Goal: Task Accomplishment & Management: Complete application form

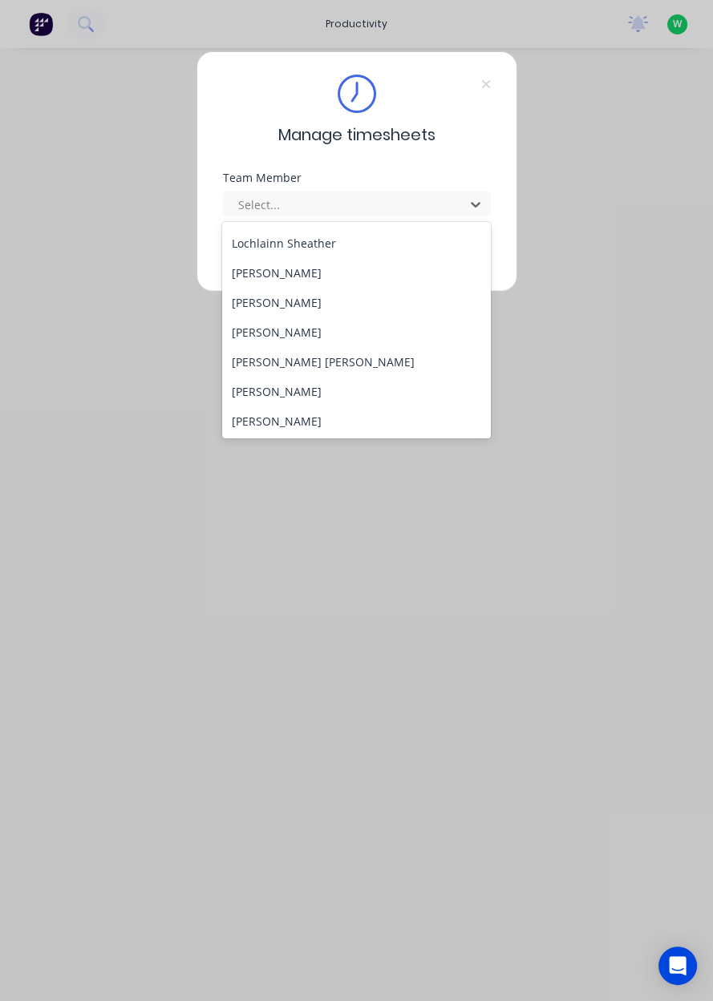
scroll to position [545, 0]
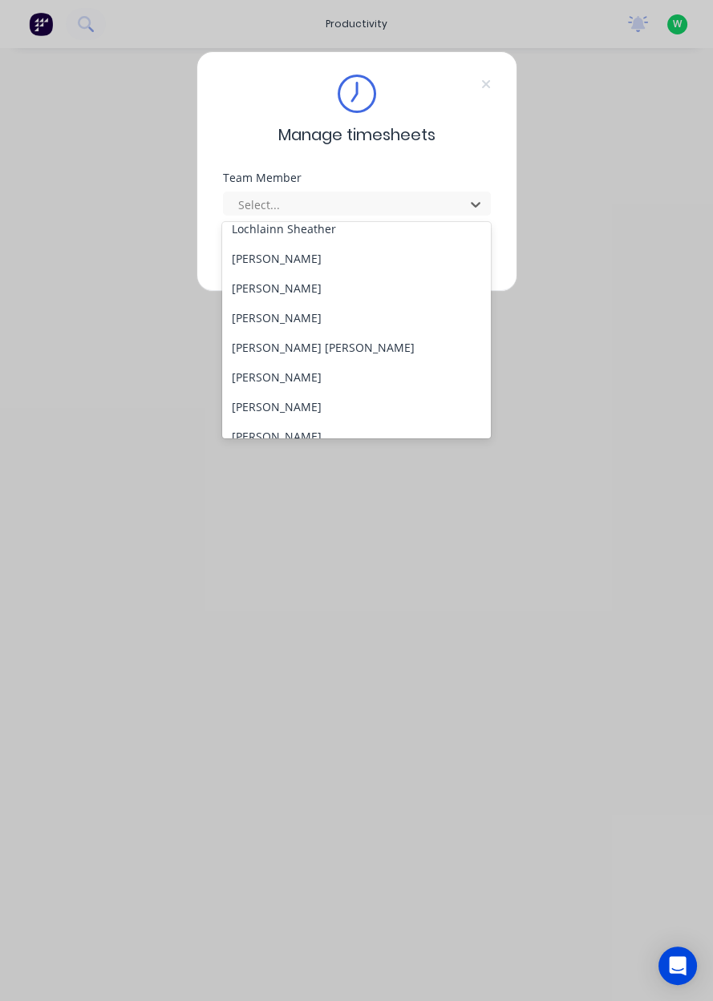
click at [306, 318] on div "[PERSON_NAME]" at bounding box center [356, 318] width 269 height 30
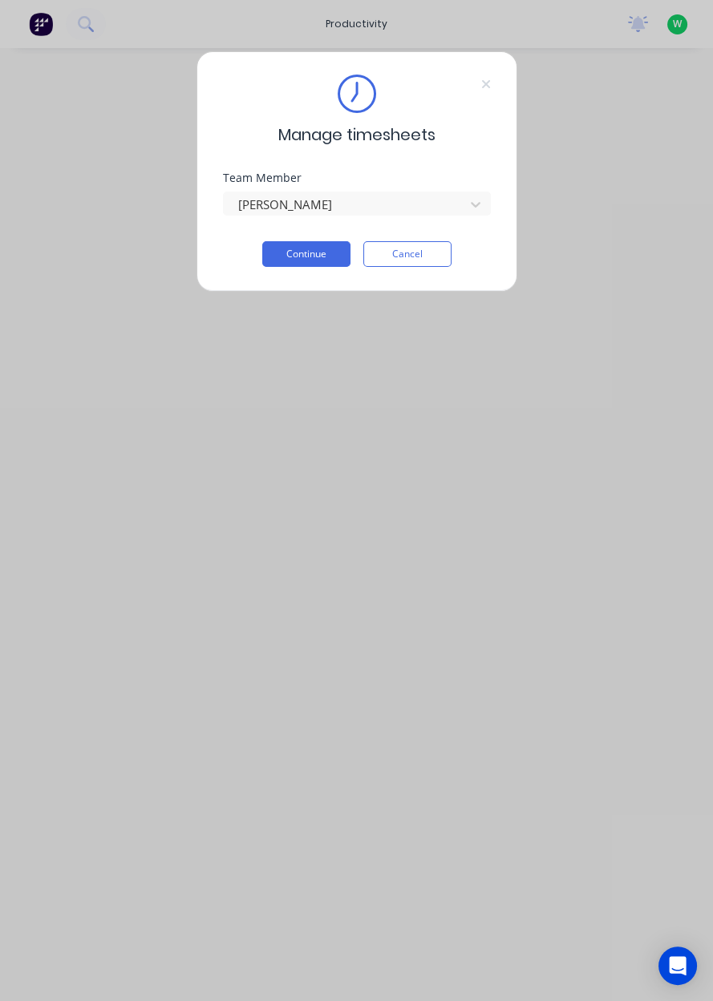
click at [318, 257] on button "Continue" at bounding box center [306, 254] width 88 height 26
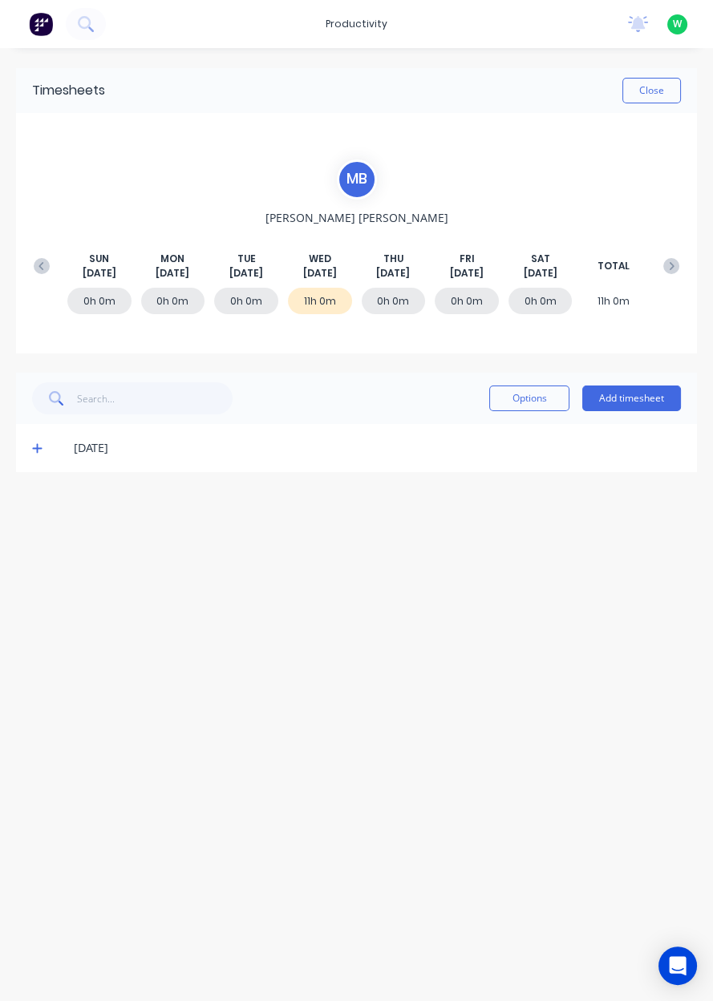
click at [253, 308] on div "0h 0m" at bounding box center [246, 301] width 64 height 26
click at [645, 402] on button "Add timesheet" at bounding box center [631, 399] width 99 height 26
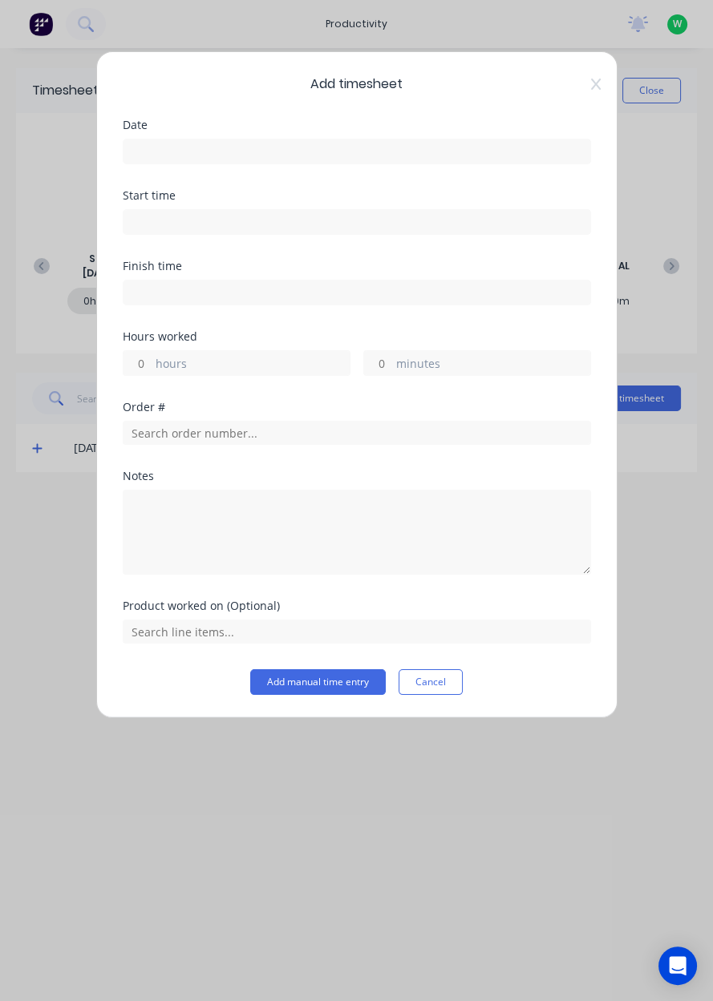
click at [226, 146] on input at bounding box center [356, 151] width 467 height 24
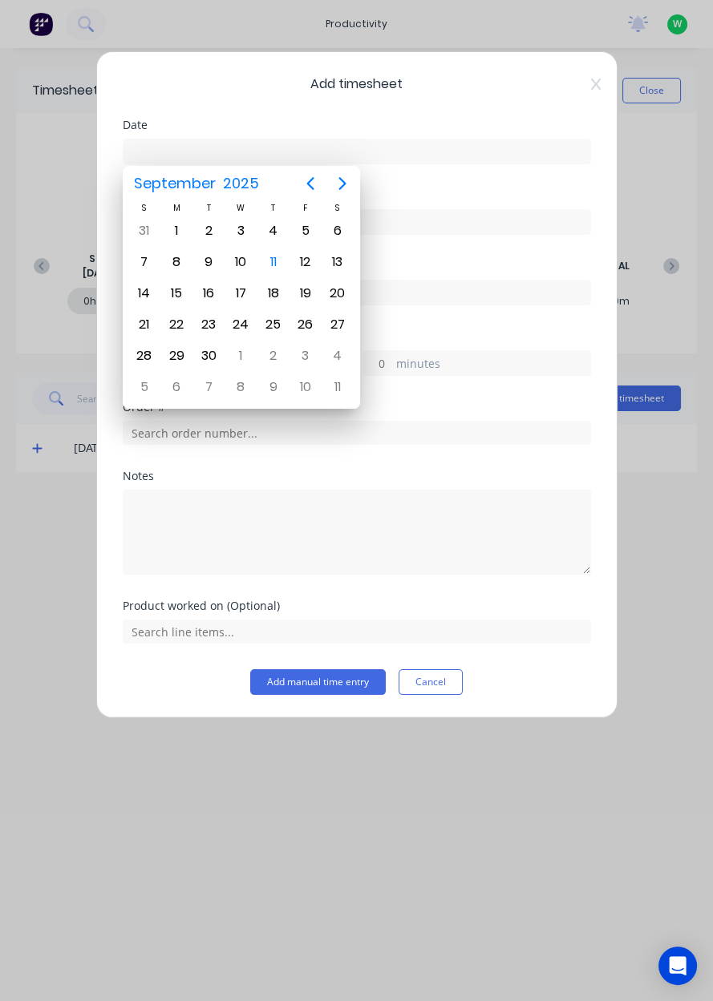
click at [245, 265] on div "10" at bounding box center [240, 262] width 24 height 24
type input "[DATE]"
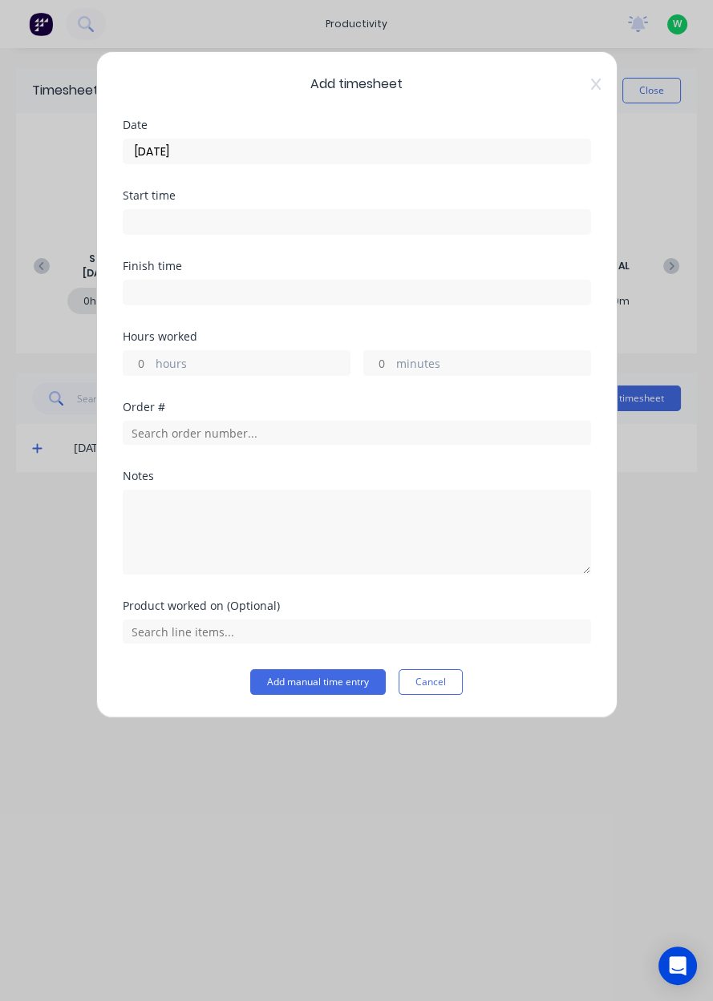
click at [188, 362] on label "hours" at bounding box center [253, 365] width 194 height 20
click at [152, 362] on input "hours" at bounding box center [137, 363] width 28 height 24
type input "2"
click at [200, 438] on input "text" at bounding box center [357, 433] width 468 height 24
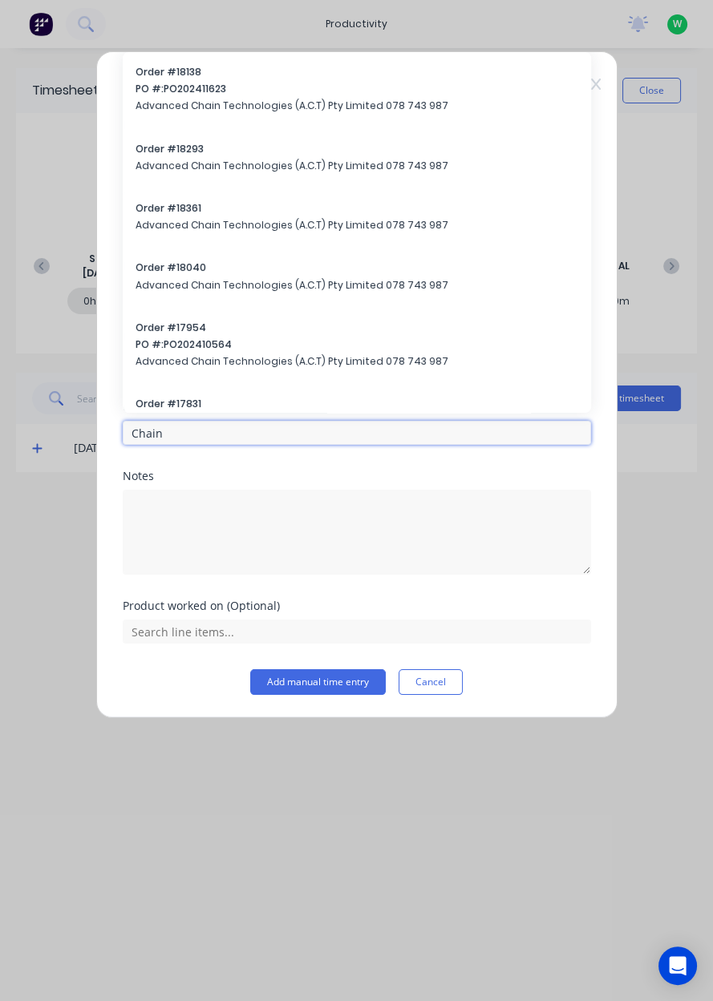
type input "Chain"
click at [590, 81] on div "Order # 18138 PO #: PO202411623 Advanced Chain Technologies (A.C.T) Pty Limited…" at bounding box center [357, 232] width 468 height 361
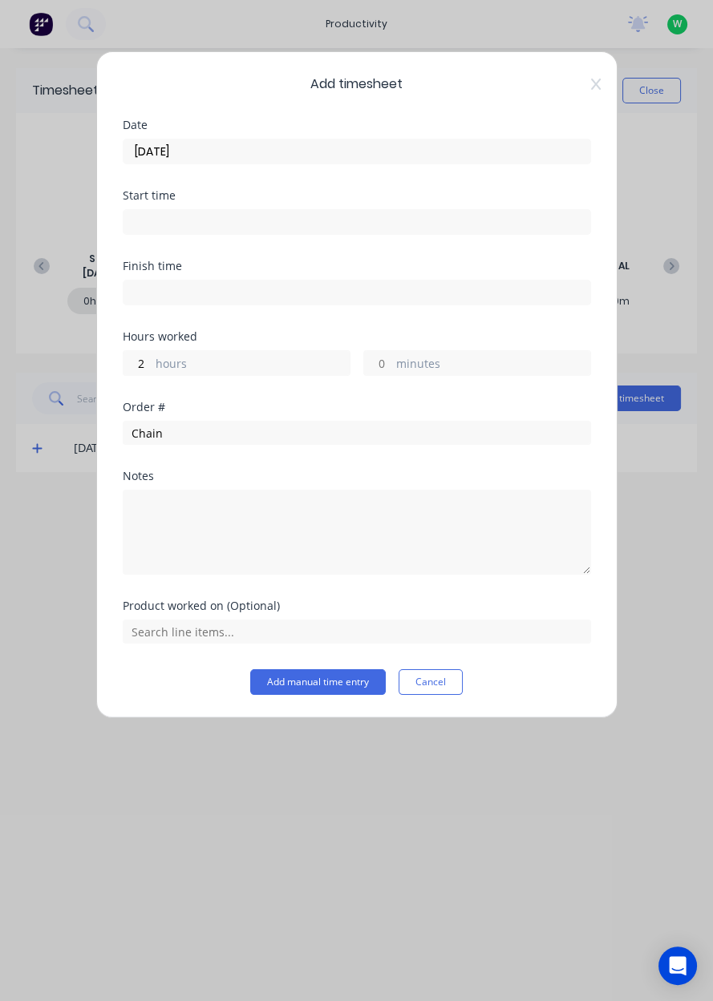
click at [428, 678] on button "Cancel" at bounding box center [430, 682] width 64 height 26
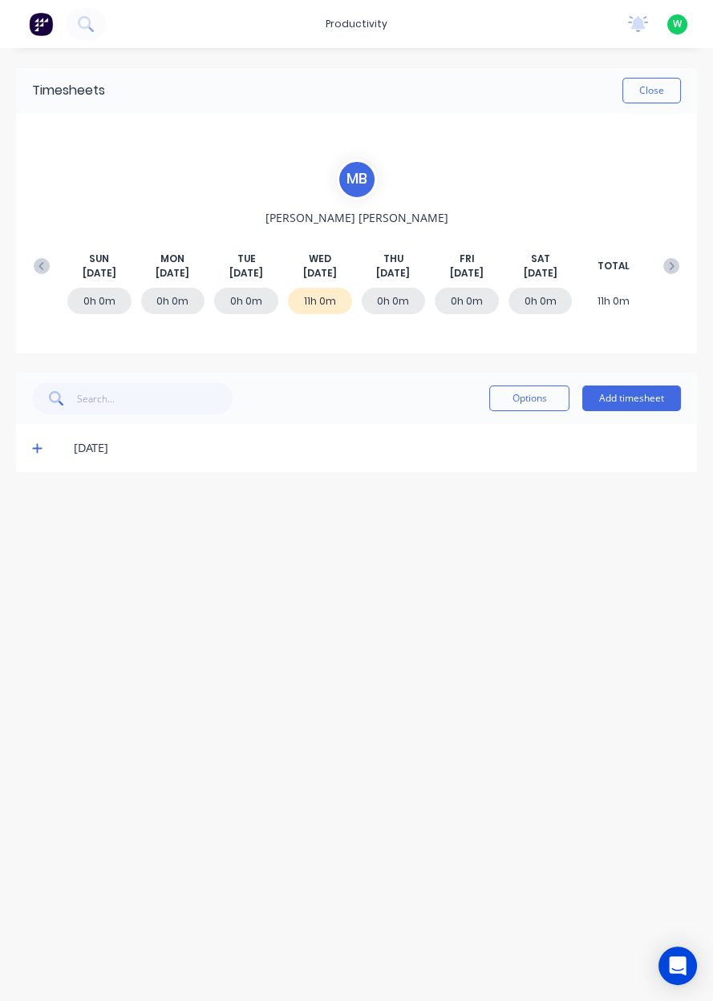
click at [656, 398] on button "Add timesheet" at bounding box center [631, 399] width 99 height 26
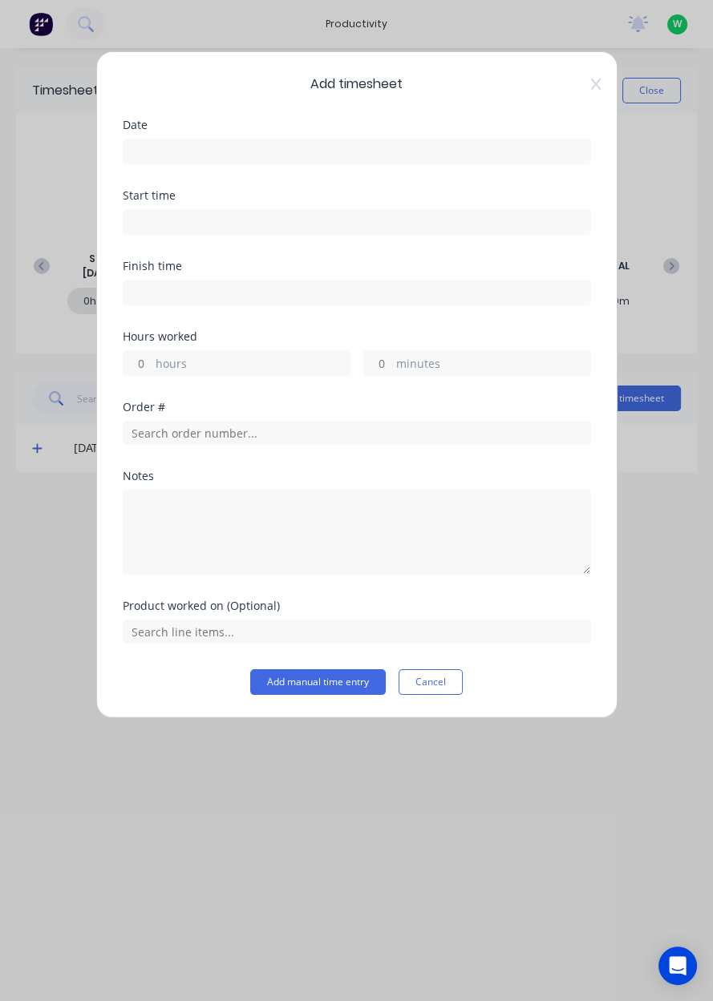
click at [209, 146] on input at bounding box center [356, 151] width 467 height 24
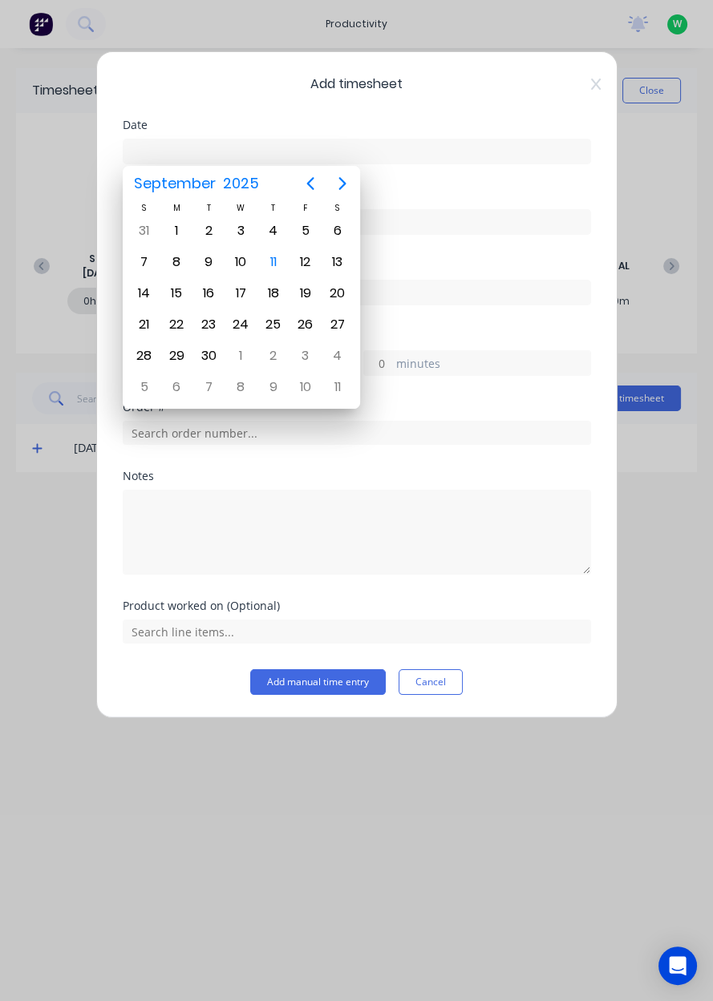
click at [247, 257] on div "10" at bounding box center [240, 262] width 24 height 24
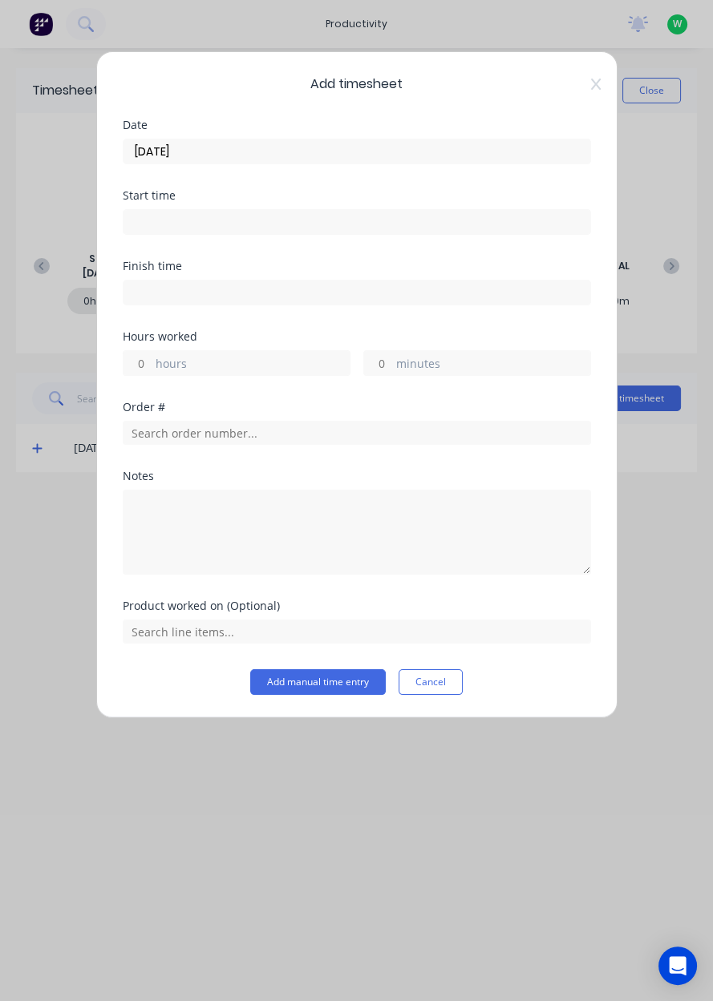
type input "[DATE]"
click at [192, 372] on label "hours" at bounding box center [253, 365] width 194 height 20
click at [152, 372] on input "hours" at bounding box center [137, 363] width 28 height 24
type input "2"
click at [203, 437] on input "text" at bounding box center [357, 433] width 468 height 24
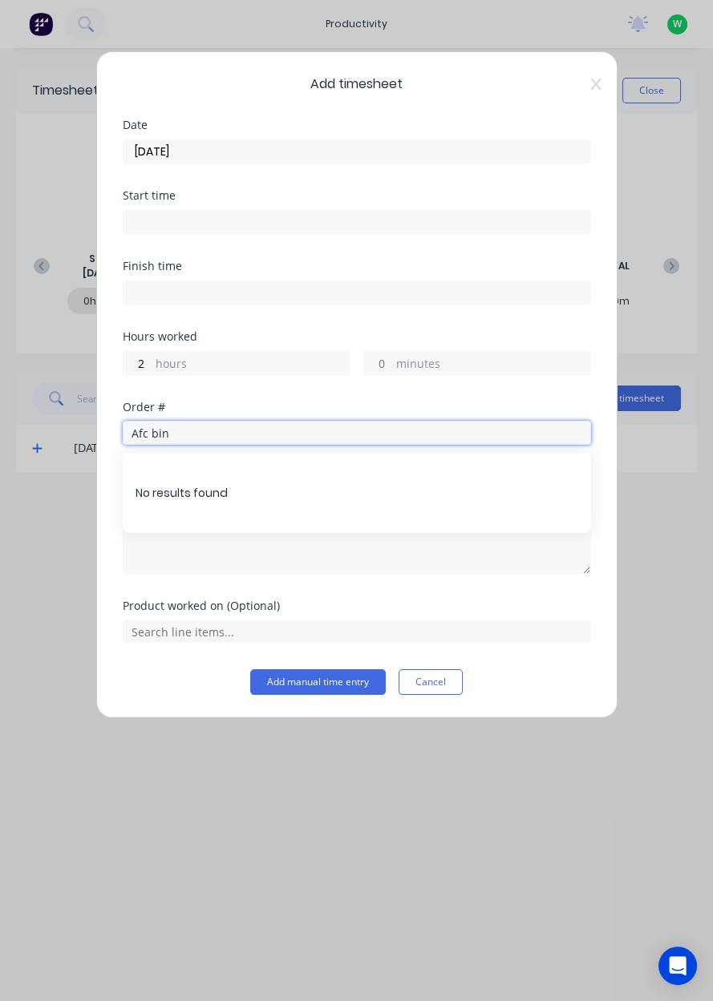
type input "Afc bin"
click at [577, 80] on span "Add timesheet" at bounding box center [357, 84] width 468 height 19
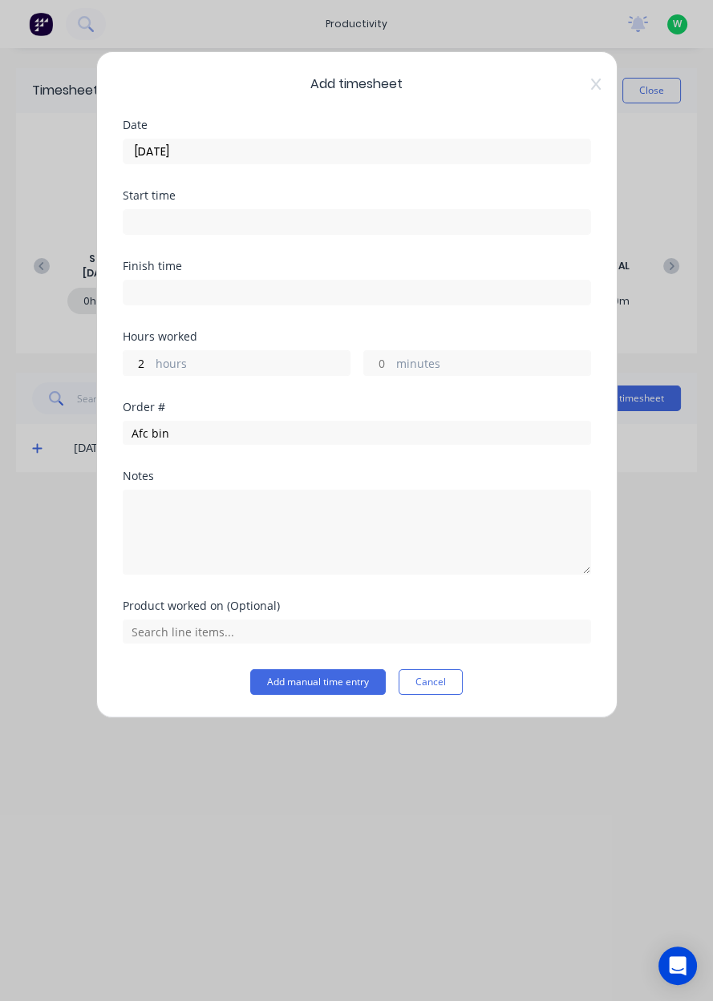
click at [580, 91] on span "Add timesheet" at bounding box center [357, 84] width 468 height 19
click at [595, 90] on icon at bounding box center [596, 84] width 10 height 13
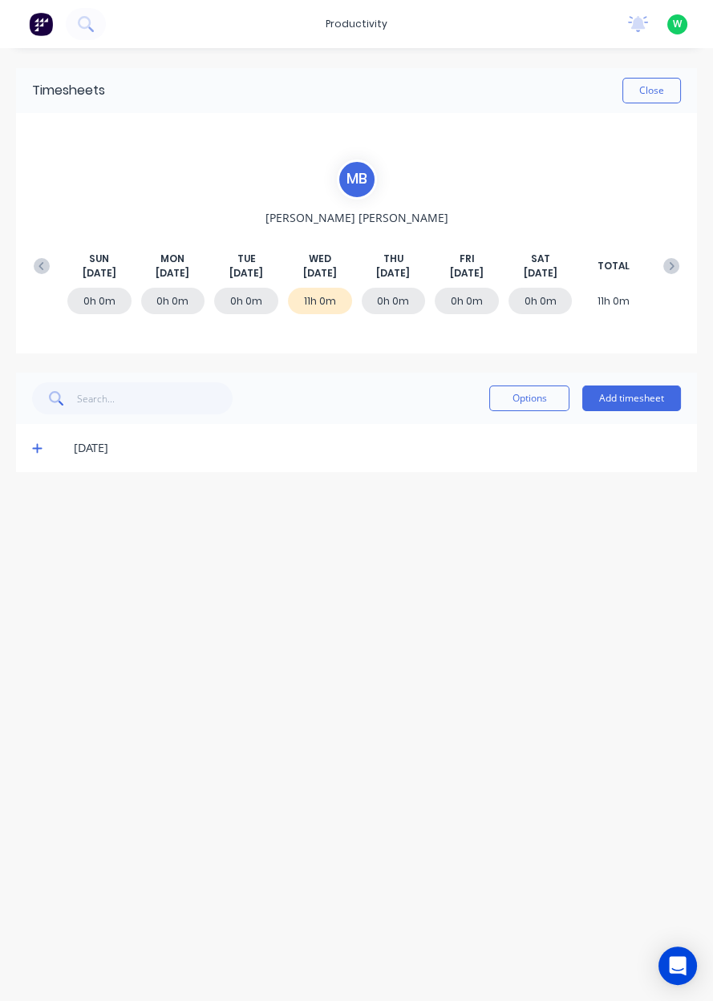
click at [637, 395] on button "Add timesheet" at bounding box center [631, 399] width 99 height 26
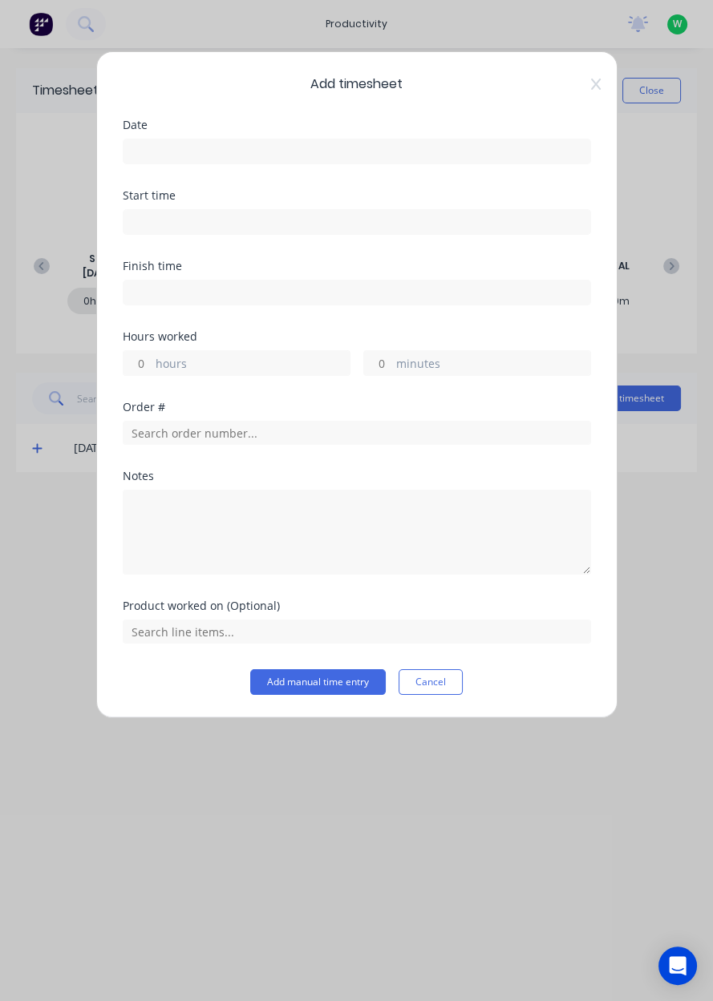
click at [173, 367] on label "hours" at bounding box center [253, 365] width 194 height 20
click at [152, 367] on input "hours" at bounding box center [137, 363] width 28 height 24
type input "9"
click at [433, 675] on button "Cancel" at bounding box center [430, 682] width 64 height 26
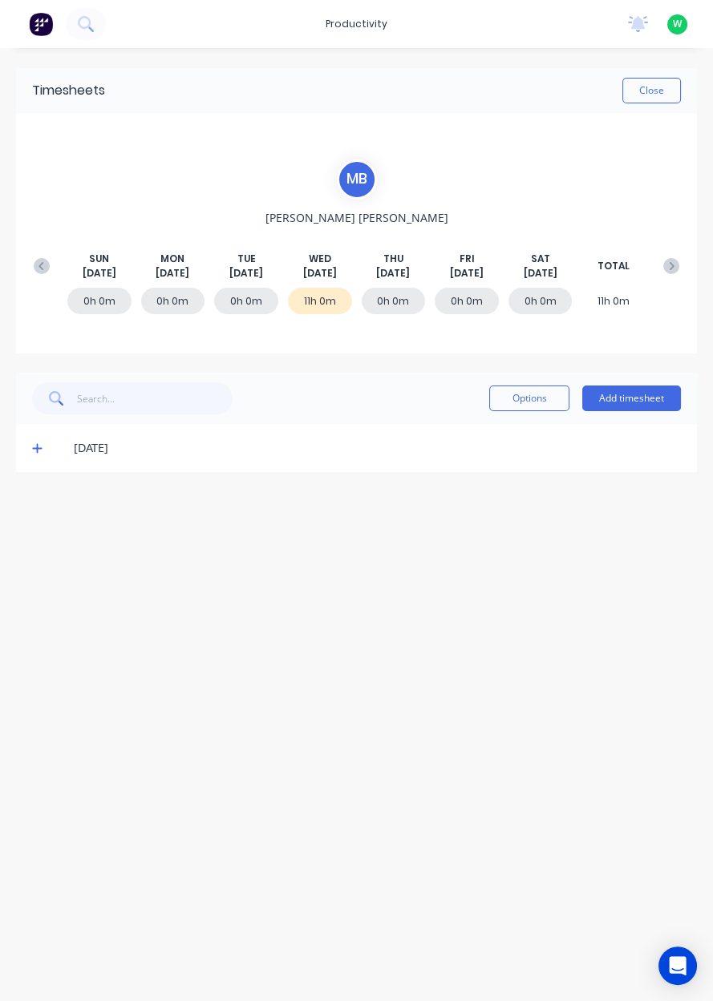
click at [642, 402] on button "Add timesheet" at bounding box center [631, 399] width 99 height 26
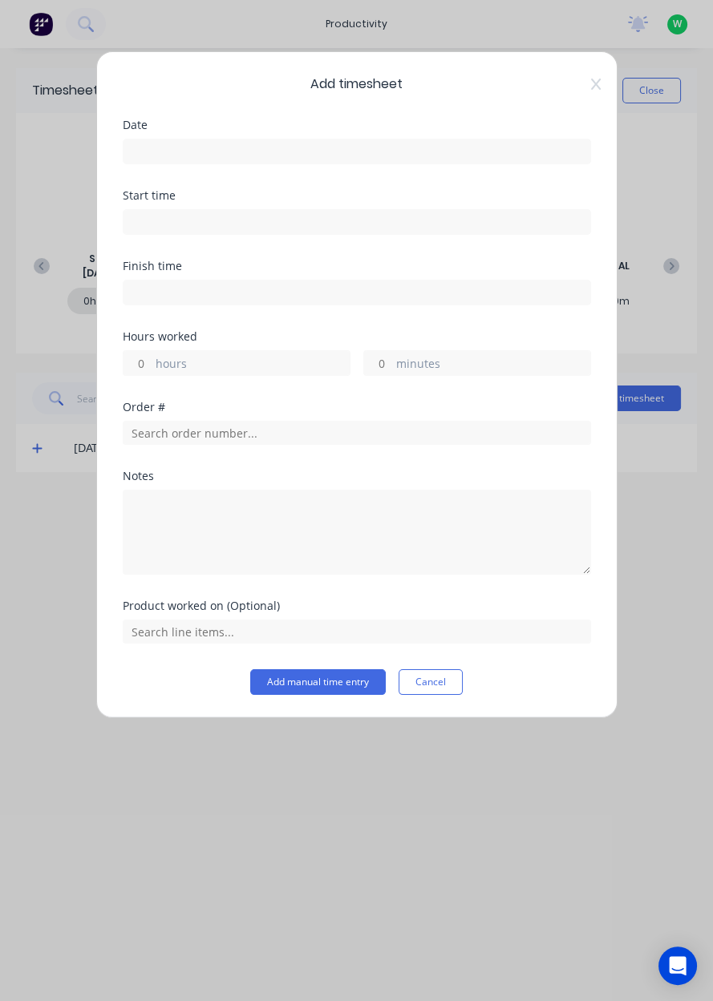
click at [186, 152] on input at bounding box center [356, 151] width 467 height 24
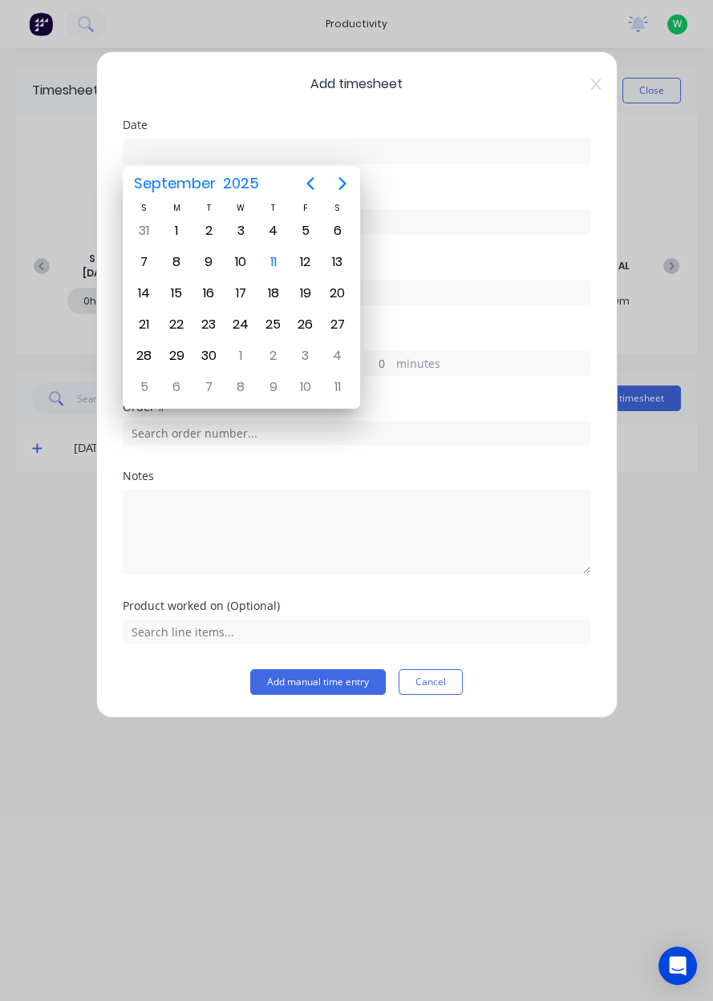
click at [247, 265] on div "10" at bounding box center [240, 262] width 24 height 24
type input "[DATE]"
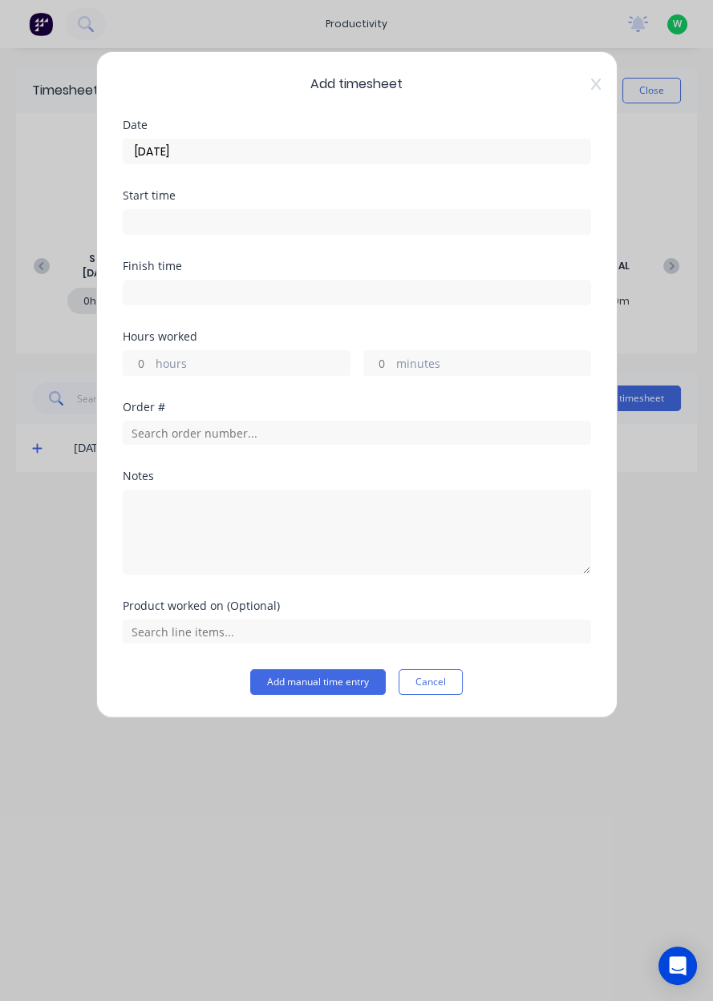
click at [206, 363] on label "hours" at bounding box center [253, 365] width 194 height 20
click at [152, 363] on input "hours" at bounding box center [137, 363] width 28 height 24
type input "7"
click at [200, 430] on input "text" at bounding box center [357, 433] width 468 height 24
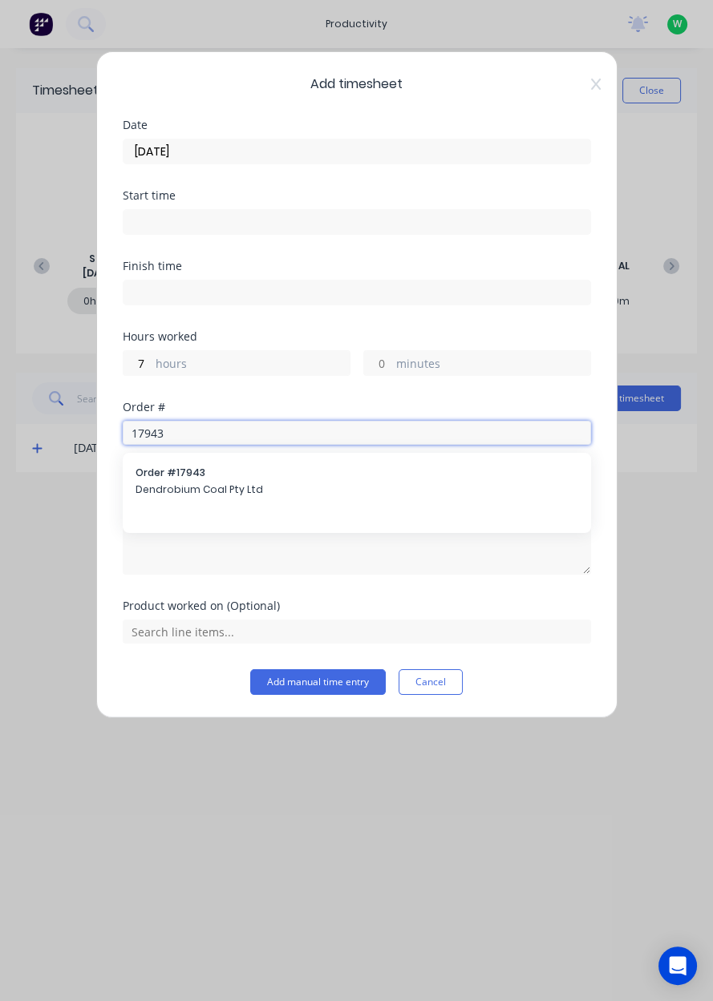
type input "17943"
click at [231, 494] on span "Dendrobium Coal Pty Ltd" at bounding box center [356, 490] width 443 height 14
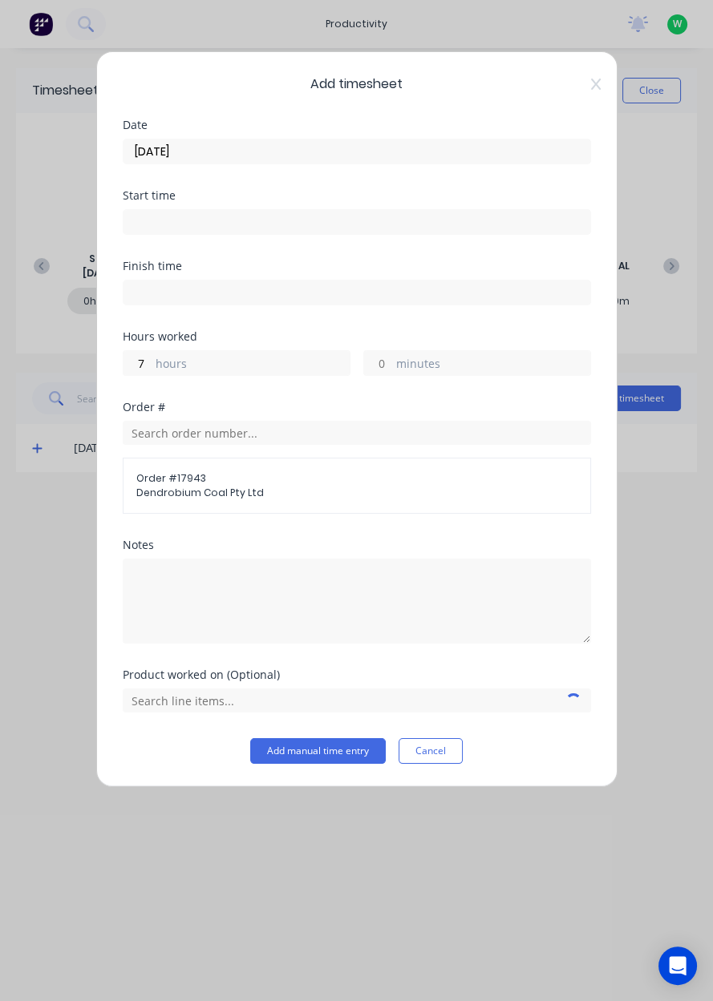
click at [326, 752] on button "Add manual time entry" at bounding box center [317, 751] width 135 height 26
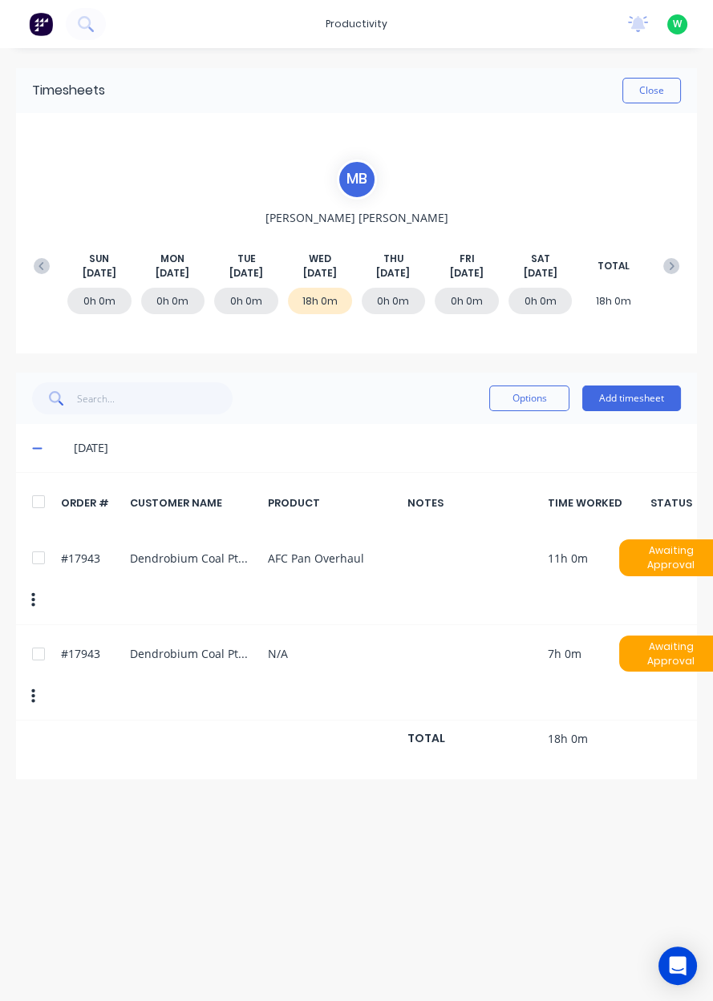
scroll to position [0, 10]
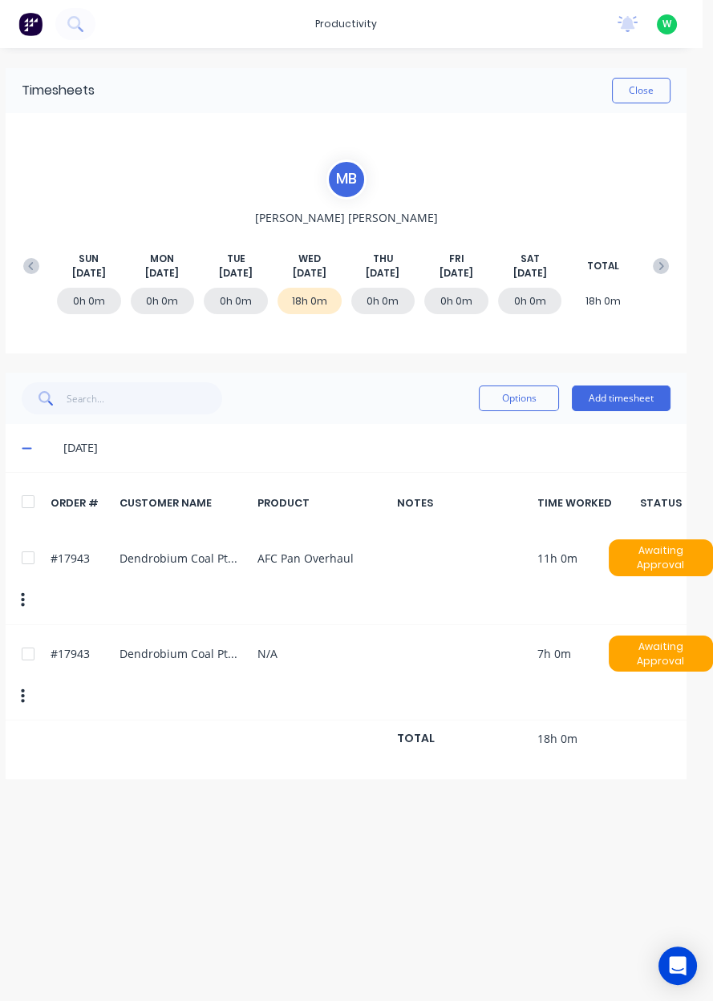
click at [25, 554] on div at bounding box center [28, 558] width 32 height 32
click at [140, 580] on div "#17943 Dendrobium Coal Pty Ltd AFC Pan Overhaul 11h 0m Awaiting Approval" at bounding box center [346, 576] width 681 height 95
click at [14, 588] on button "button" at bounding box center [23, 600] width 38 height 29
click at [18, 595] on button "button" at bounding box center [23, 600] width 38 height 29
click at [35, 556] on div at bounding box center [28, 558] width 32 height 32
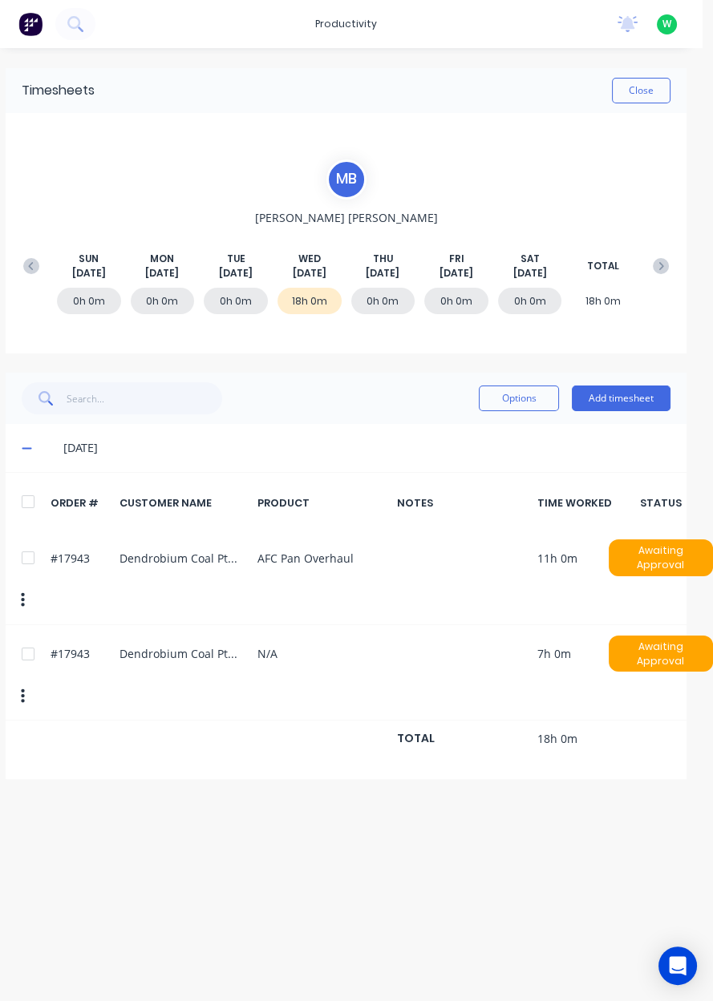
click at [23, 592] on icon "button" at bounding box center [23, 601] width 4 height 18
click at [20, 593] on button "button" at bounding box center [23, 600] width 38 height 29
click at [16, 598] on button "button" at bounding box center [23, 600] width 38 height 29
click at [21, 593] on icon "button" at bounding box center [23, 601] width 4 height 18
click at [507, 402] on button "Options" at bounding box center [519, 399] width 80 height 26
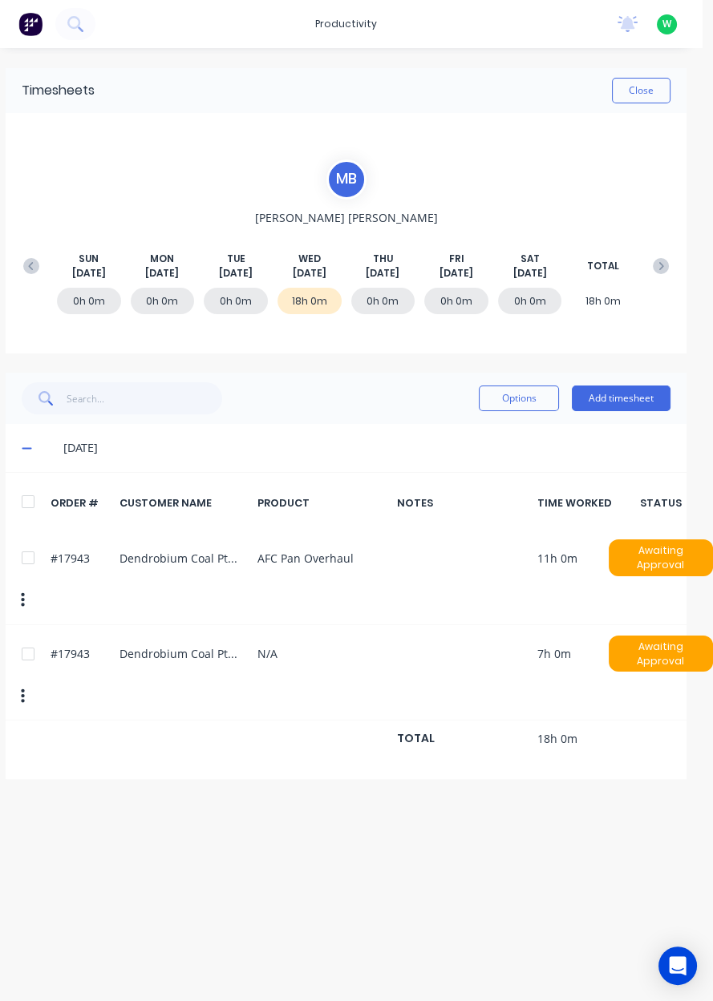
click at [23, 549] on div at bounding box center [28, 558] width 32 height 32
click at [501, 402] on button "Options" at bounding box center [519, 399] width 80 height 26
click at [439, 454] on button "Delete" at bounding box center [482, 439] width 152 height 32
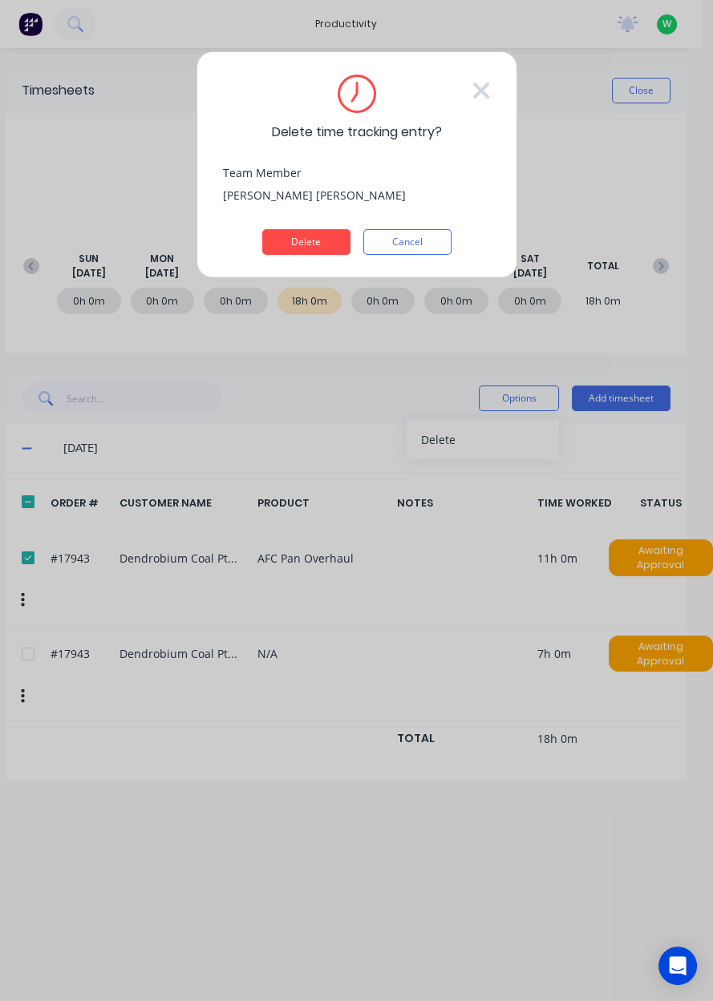
click at [281, 252] on button "Delete" at bounding box center [306, 242] width 88 height 26
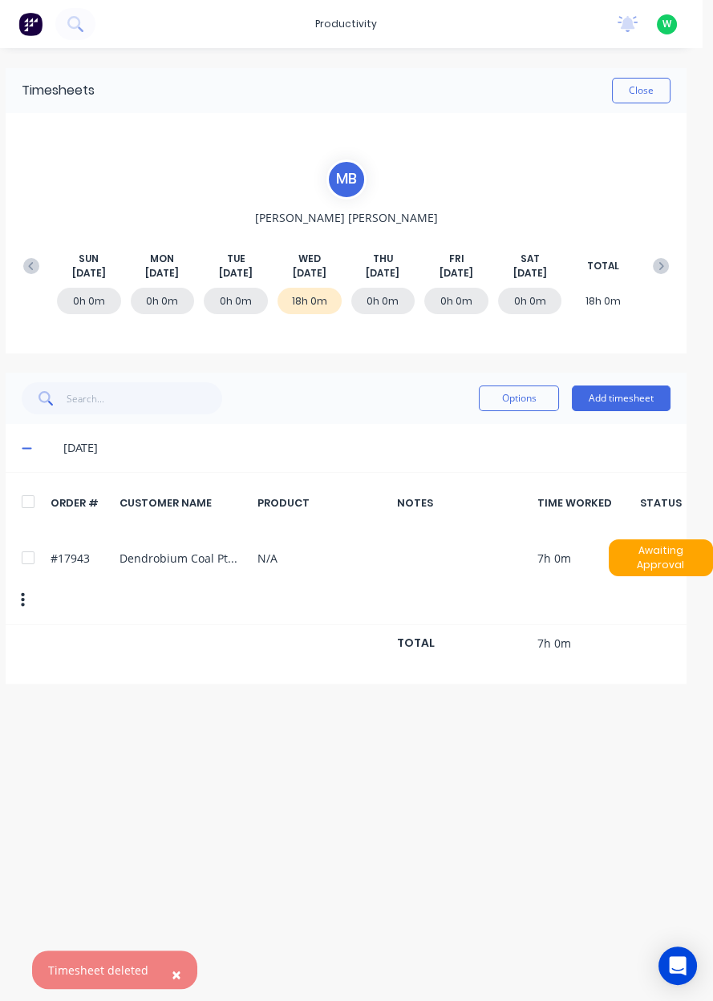
click at [621, 402] on button "Add timesheet" at bounding box center [621, 399] width 99 height 26
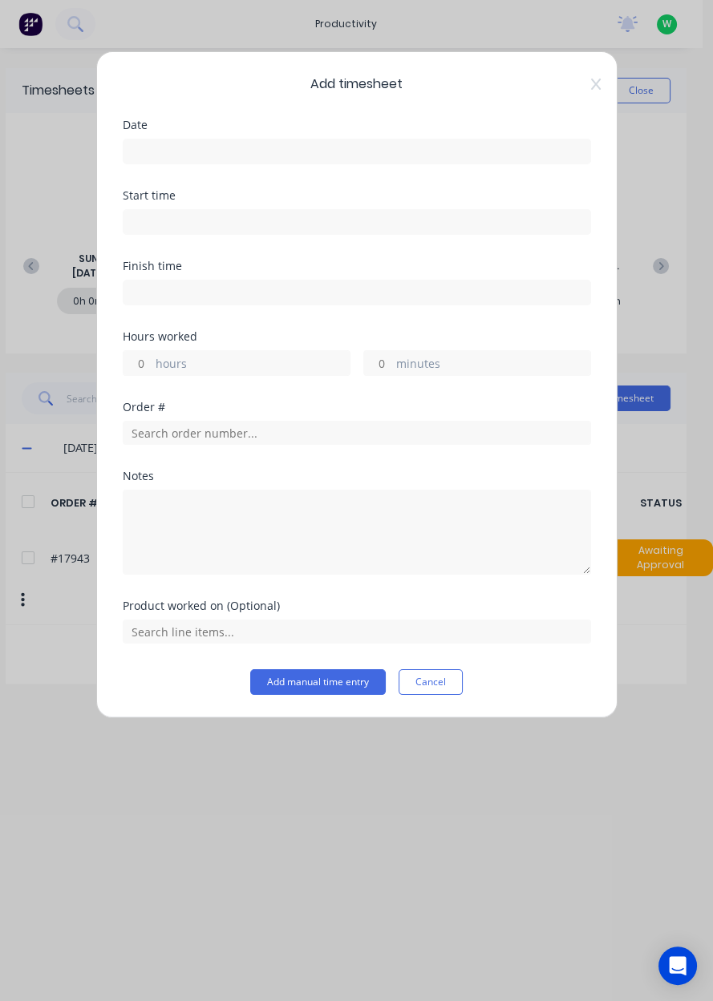
click at [148, 157] on input at bounding box center [356, 151] width 467 height 24
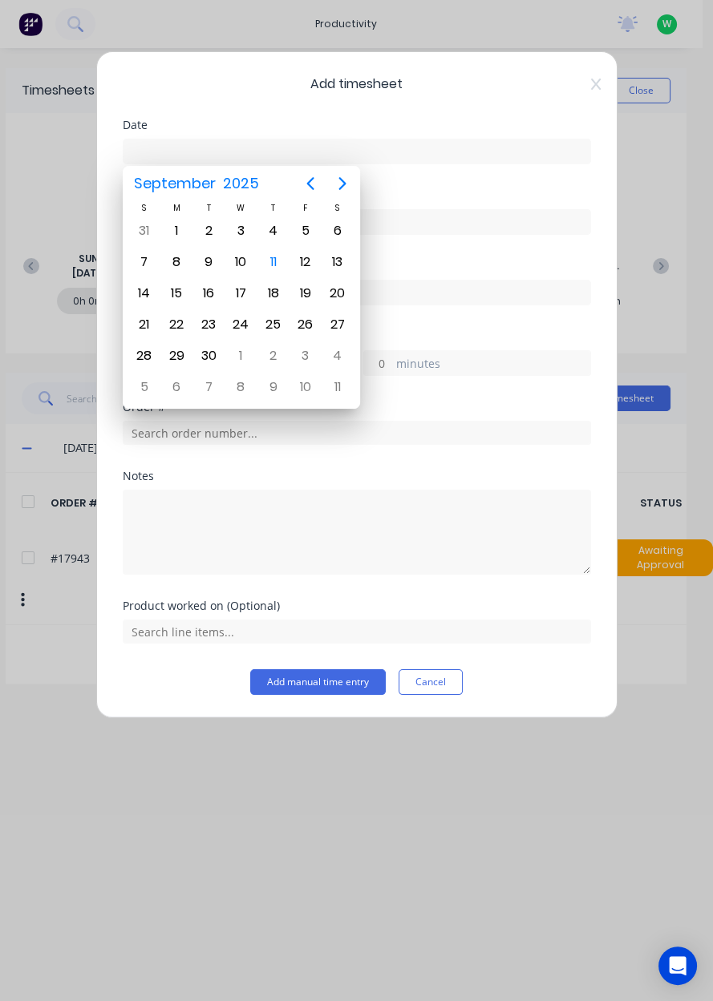
click at [232, 268] on div "10" at bounding box center [240, 262] width 24 height 24
type input "[DATE]"
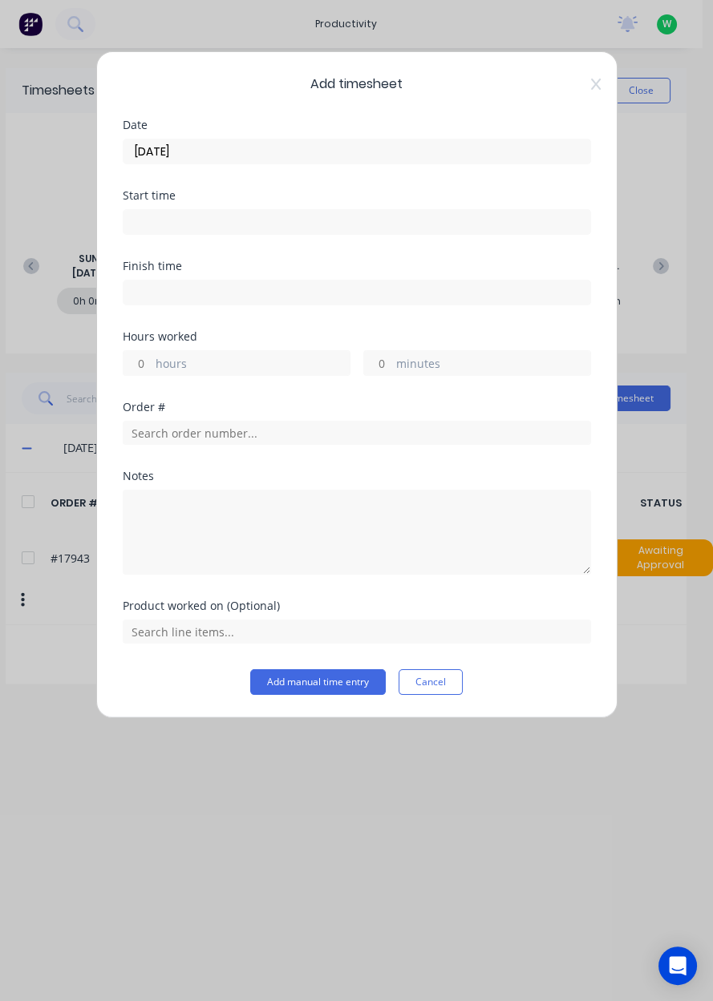
click at [179, 362] on label "hours" at bounding box center [253, 365] width 194 height 20
click at [152, 362] on input "hours" at bounding box center [137, 363] width 28 height 24
type input "2"
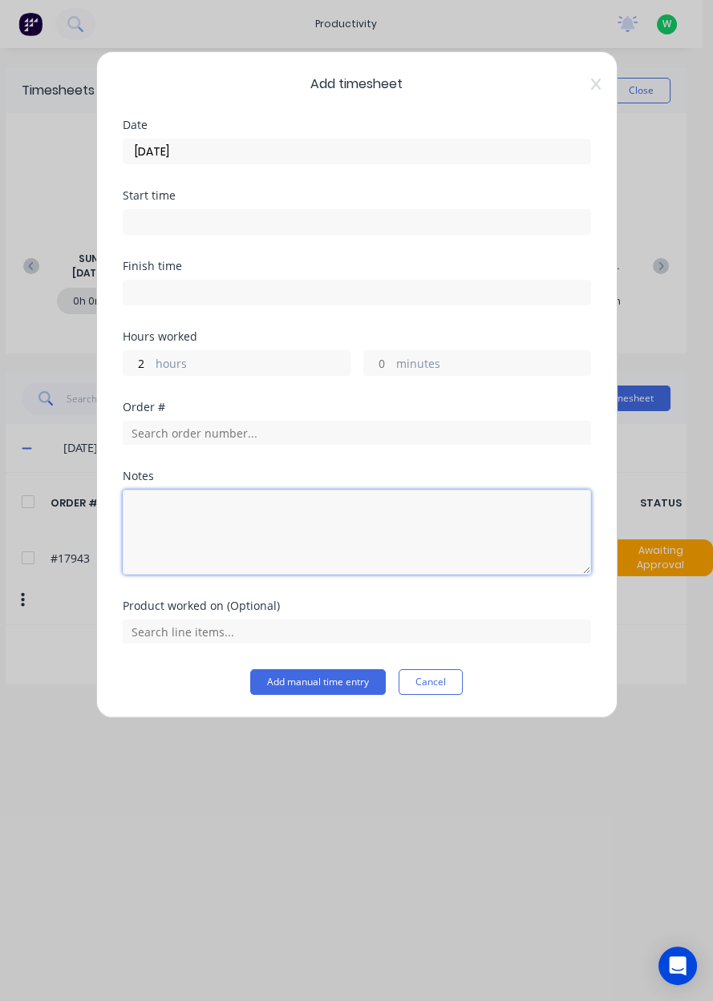
click at [168, 532] on textarea at bounding box center [357, 532] width 468 height 85
type textarea "Longways chain bin"
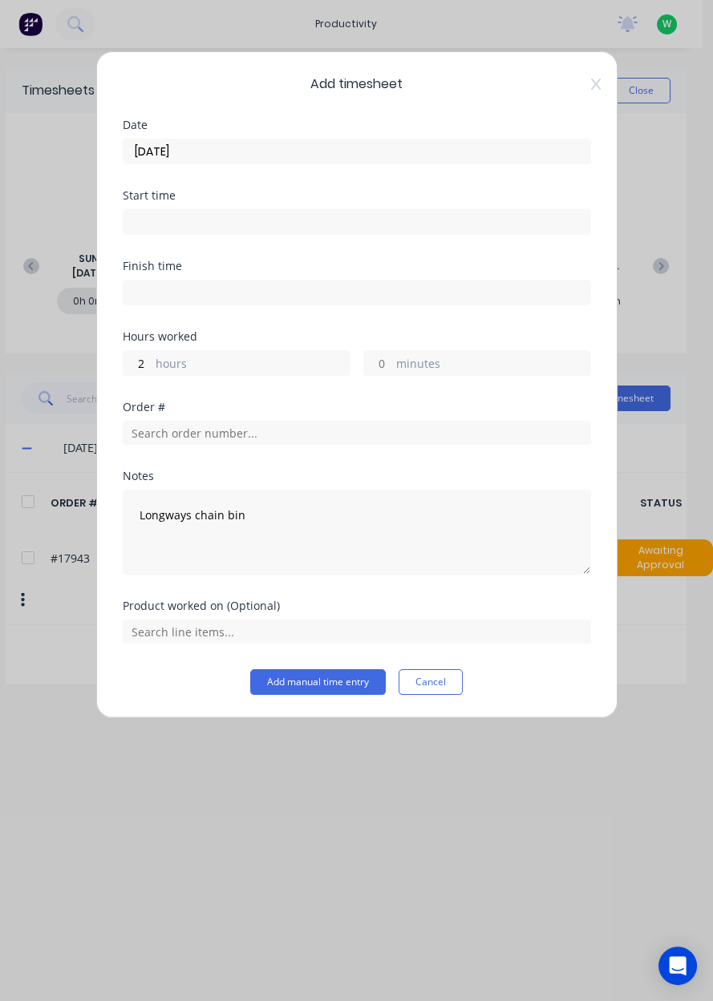
click at [592, 87] on icon at bounding box center [595, 84] width 10 height 11
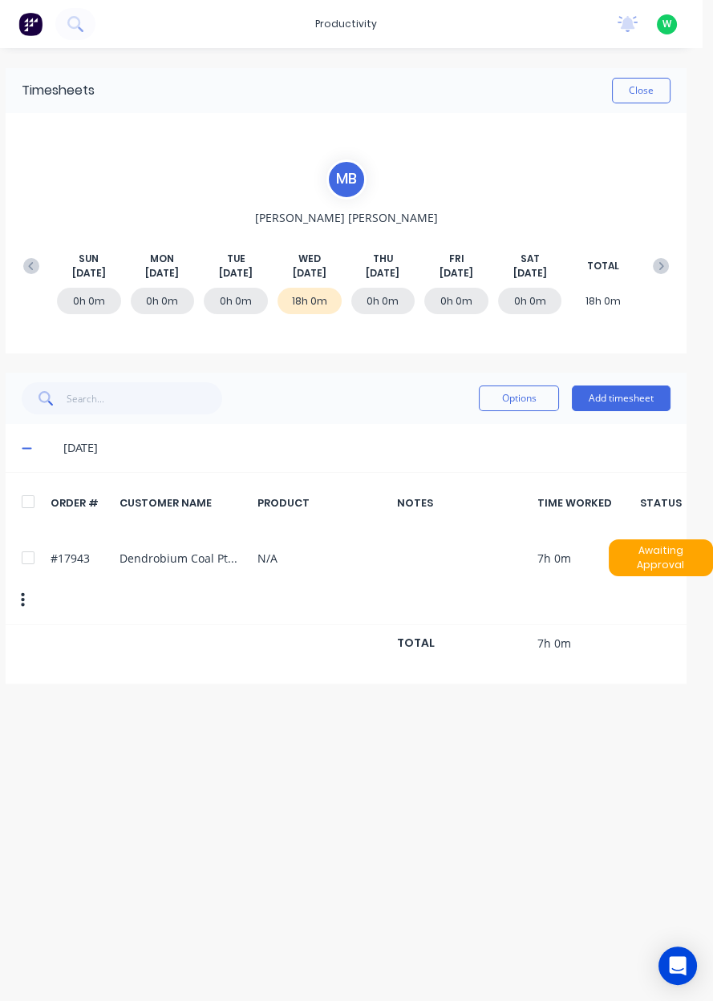
click at [313, 305] on div "18h 0m" at bounding box center [309, 301] width 64 height 26
click at [614, 396] on button "Add timesheet" at bounding box center [621, 399] width 99 height 26
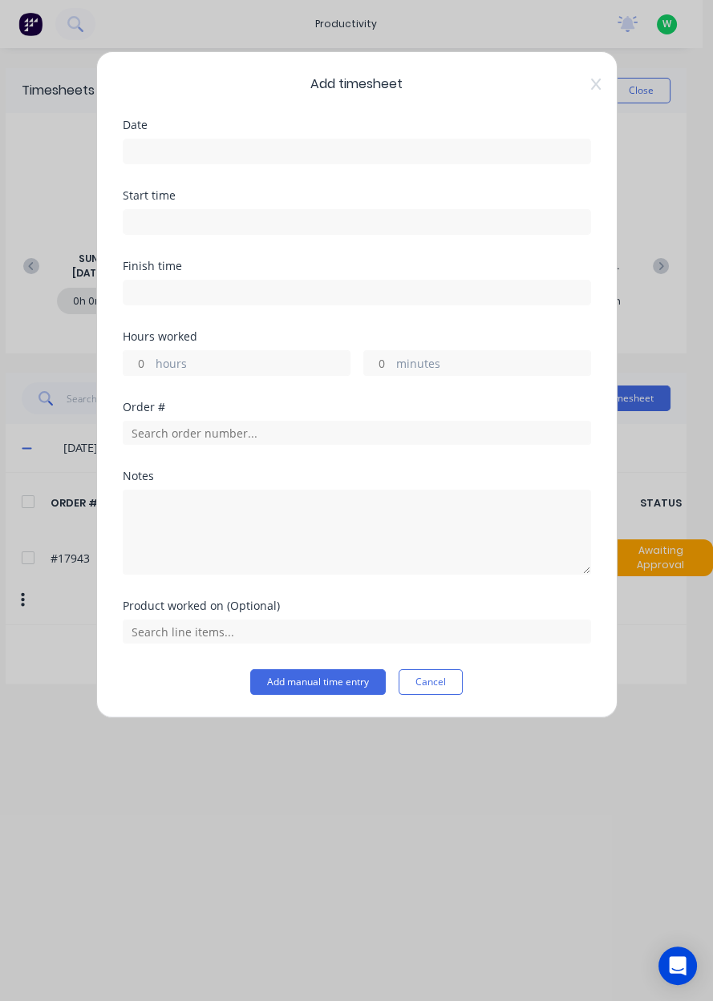
click at [192, 157] on input at bounding box center [356, 151] width 467 height 24
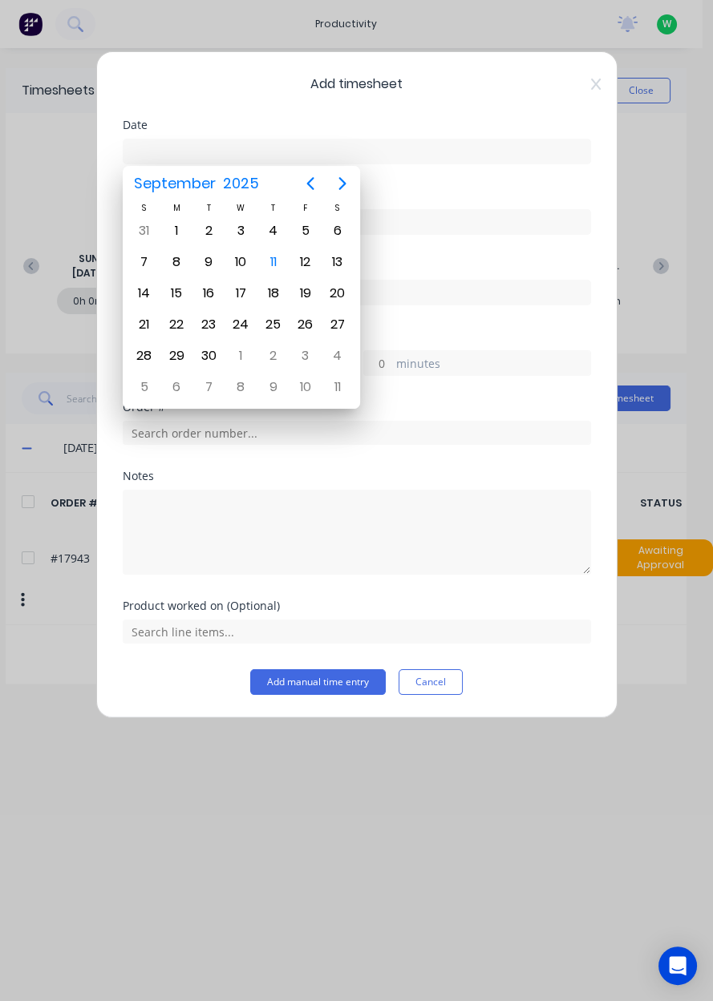
click at [245, 265] on div "10" at bounding box center [240, 262] width 24 height 24
type input "[DATE]"
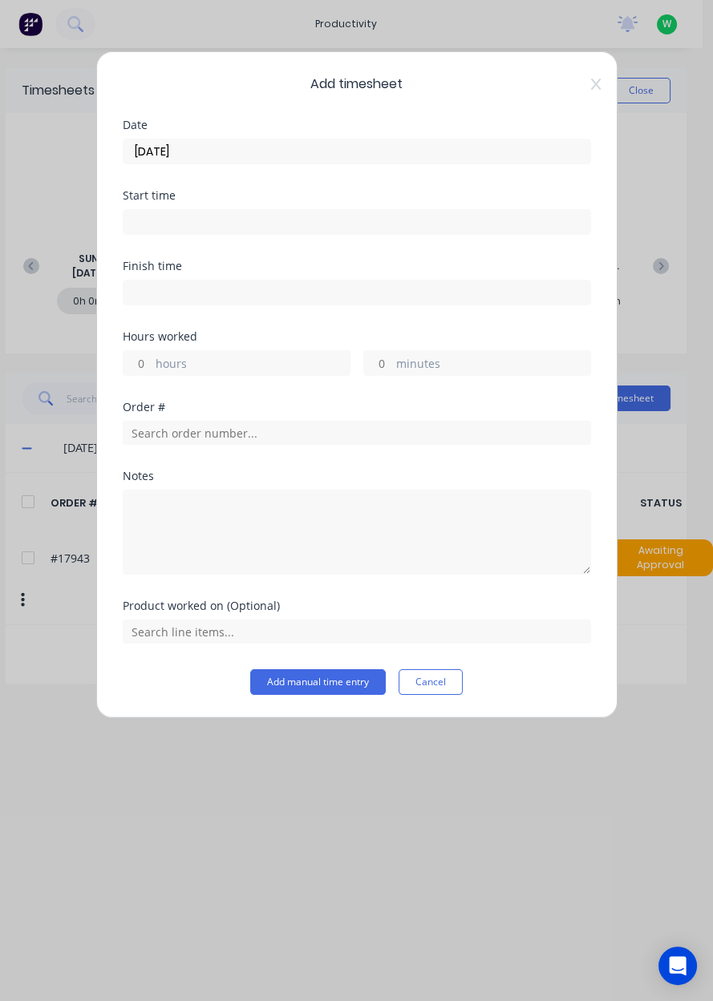
click at [172, 370] on label "hours" at bounding box center [253, 365] width 194 height 20
click at [152, 370] on input "hours" at bounding box center [137, 363] width 28 height 24
type input "2"
click at [172, 431] on input "text" at bounding box center [357, 433] width 468 height 24
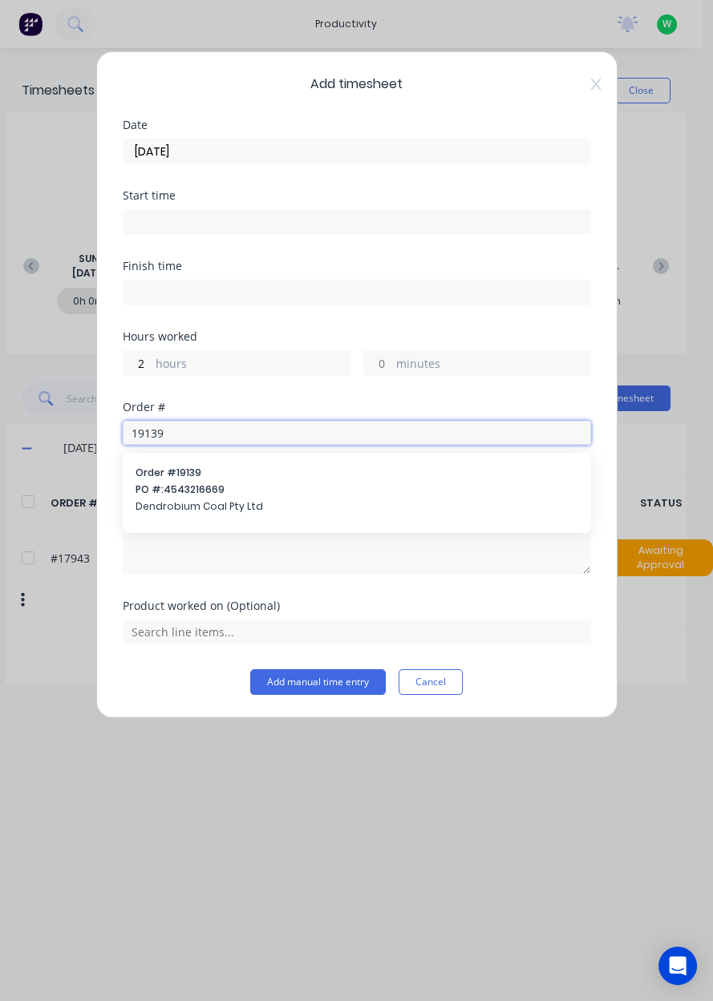
type input "19139"
click at [196, 506] on span "Dendrobium Coal Pty Ltd" at bounding box center [356, 506] width 443 height 14
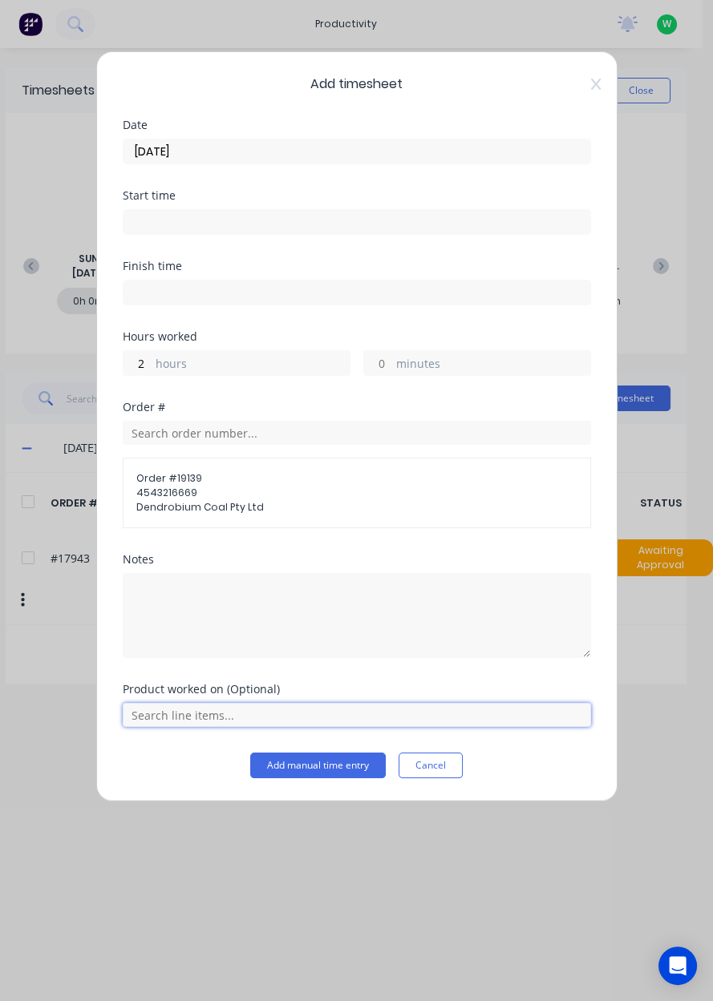
click at [204, 720] on input "text" at bounding box center [357, 715] width 468 height 24
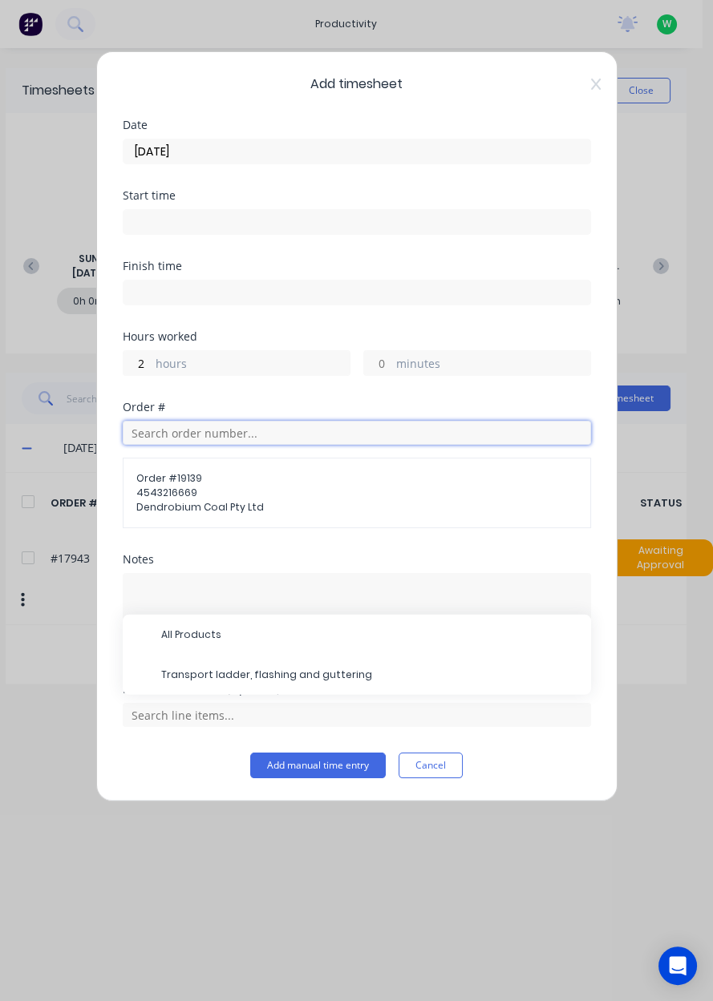
click at [321, 431] on input "text" at bounding box center [357, 433] width 468 height 24
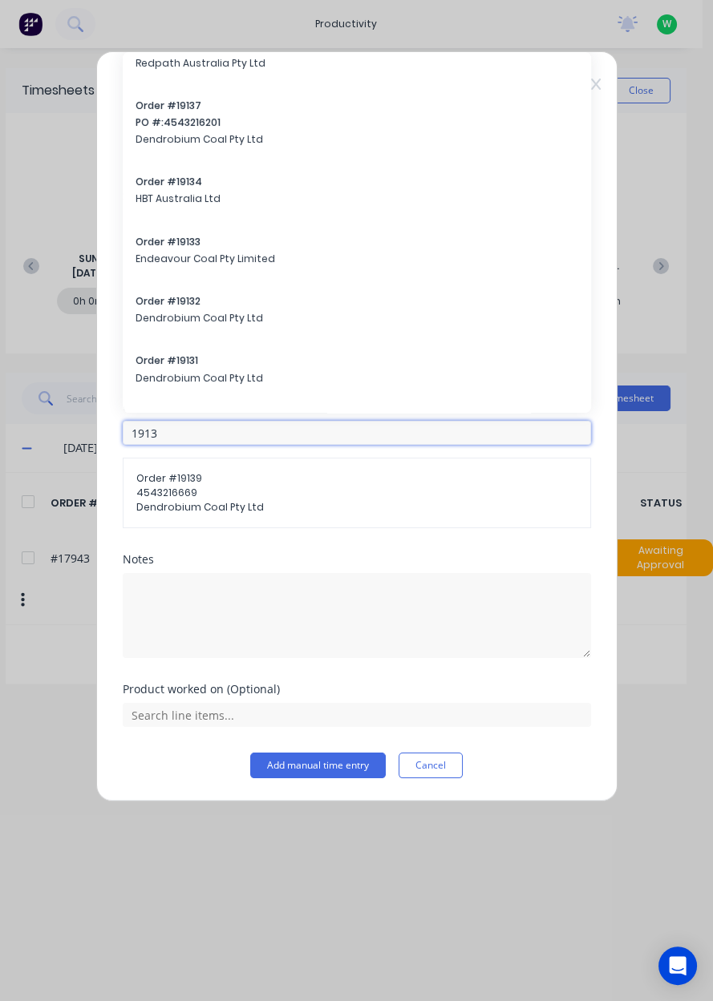
scroll to position [269, 0]
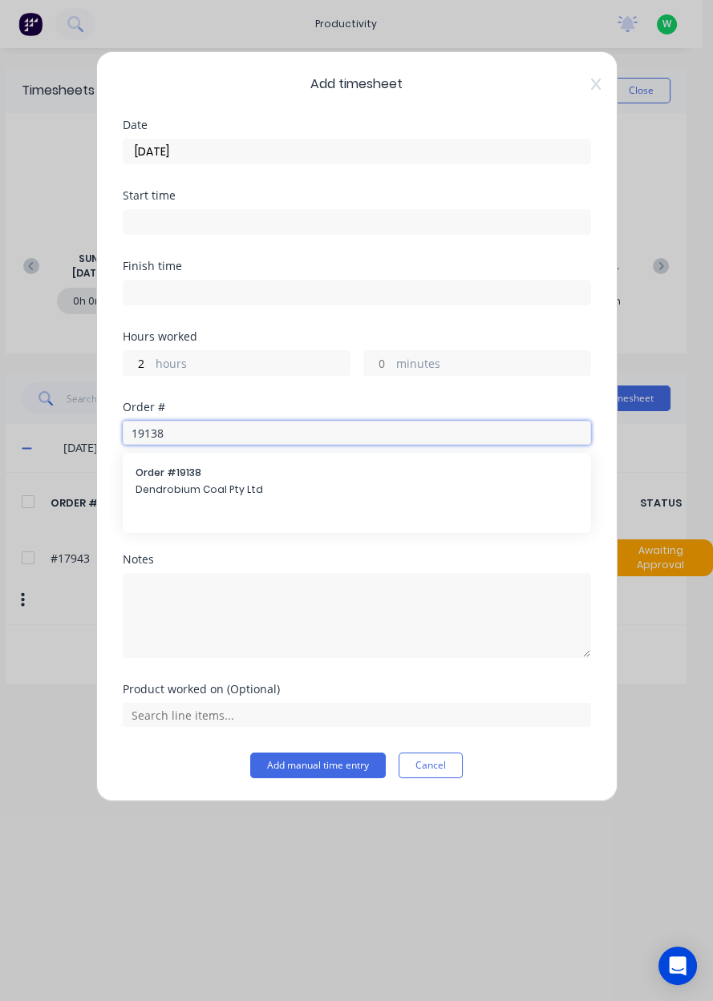
type input "19138"
click at [270, 487] on span "Dendrobium Coal Pty Ltd" at bounding box center [356, 490] width 443 height 14
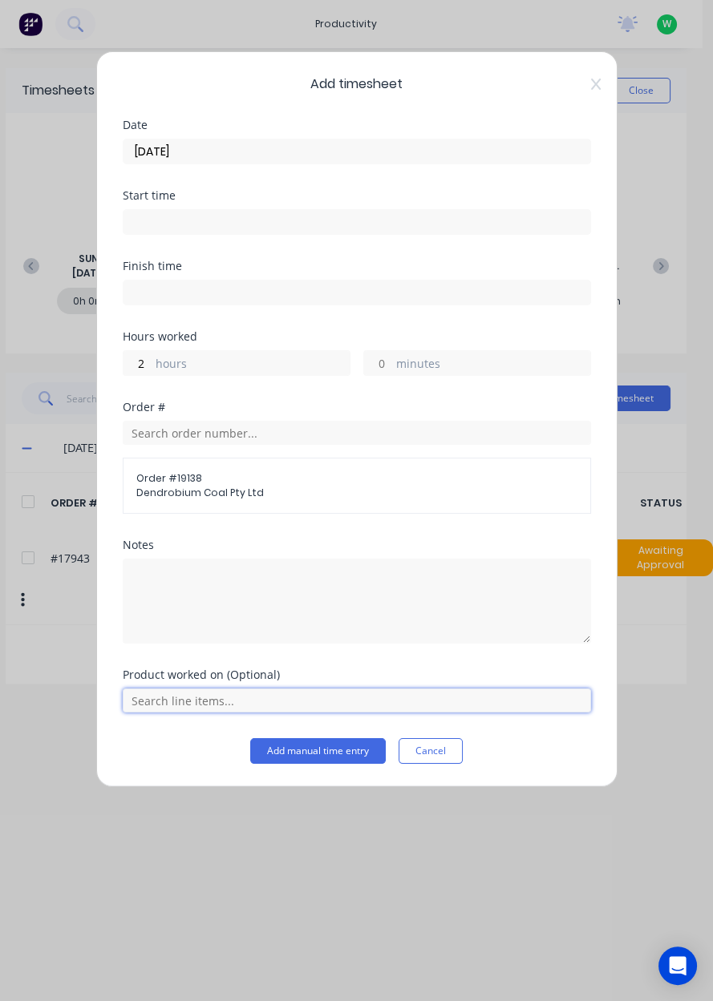
click at [212, 702] on input "text" at bounding box center [357, 701] width 468 height 24
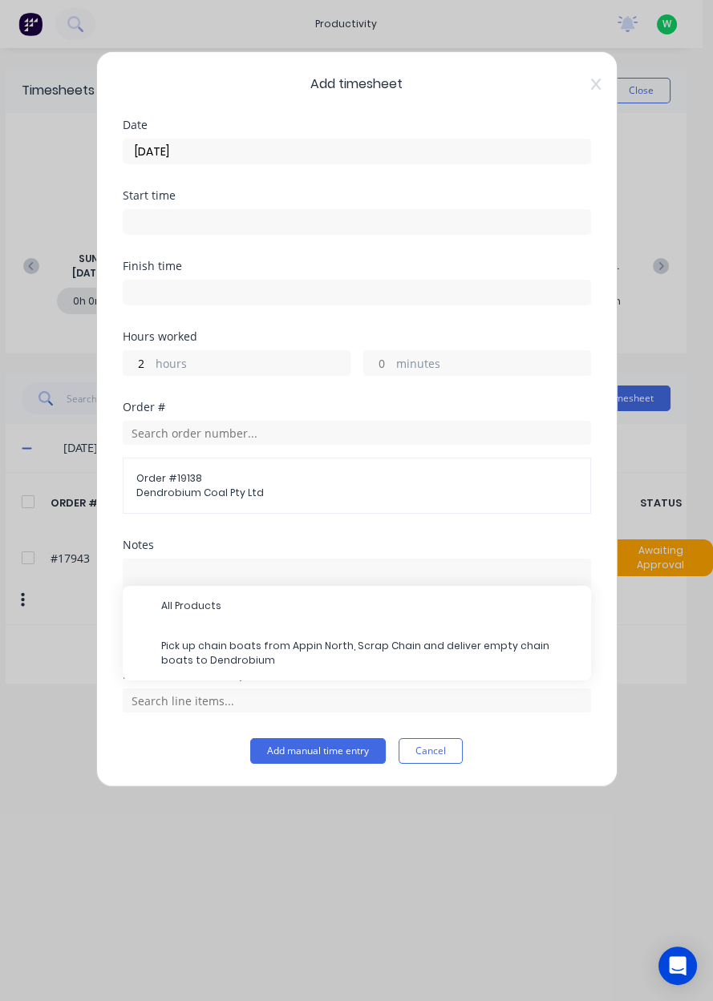
click at [258, 648] on span "Pick up chain boats from Appin North, Scrap Chain and deliver empty chain boats…" at bounding box center [369, 653] width 417 height 29
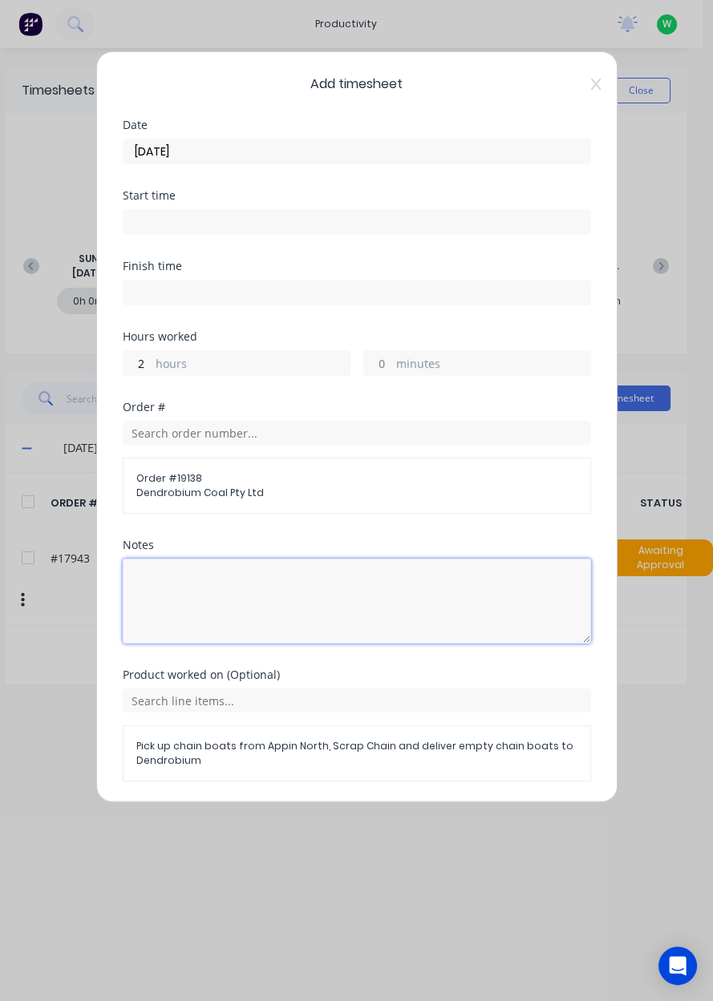
click at [280, 588] on textarea at bounding box center [357, 601] width 468 height 85
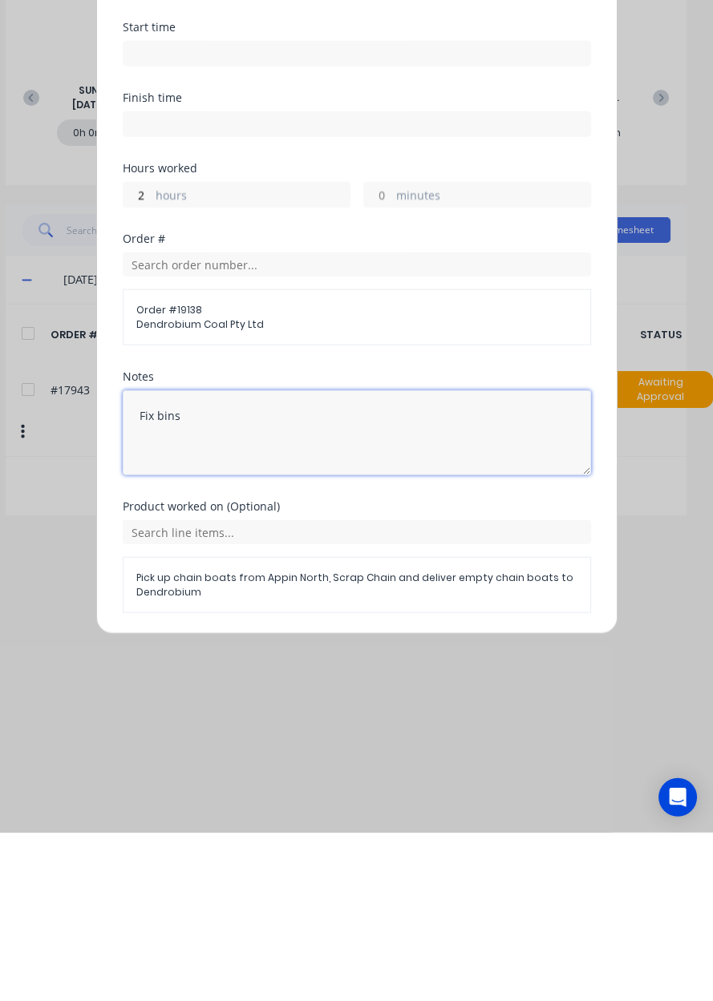
type textarea "Fix bins"
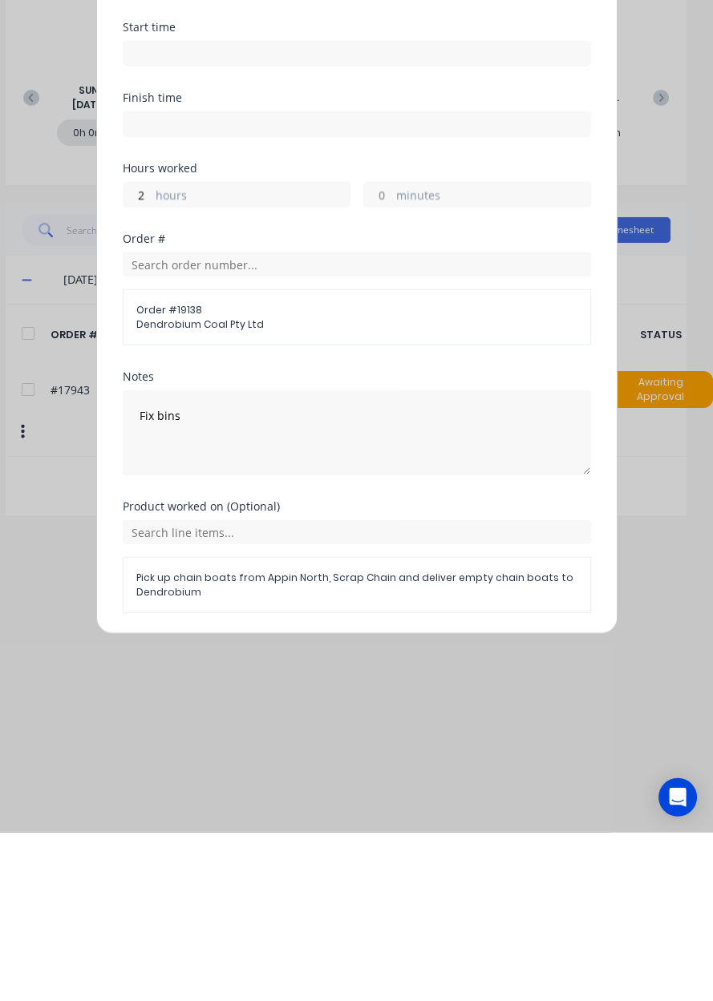
click at [338, 820] on button "Add manual time entry" at bounding box center [317, 820] width 135 height 26
